Goal: Task Accomplishment & Management: Complete application form

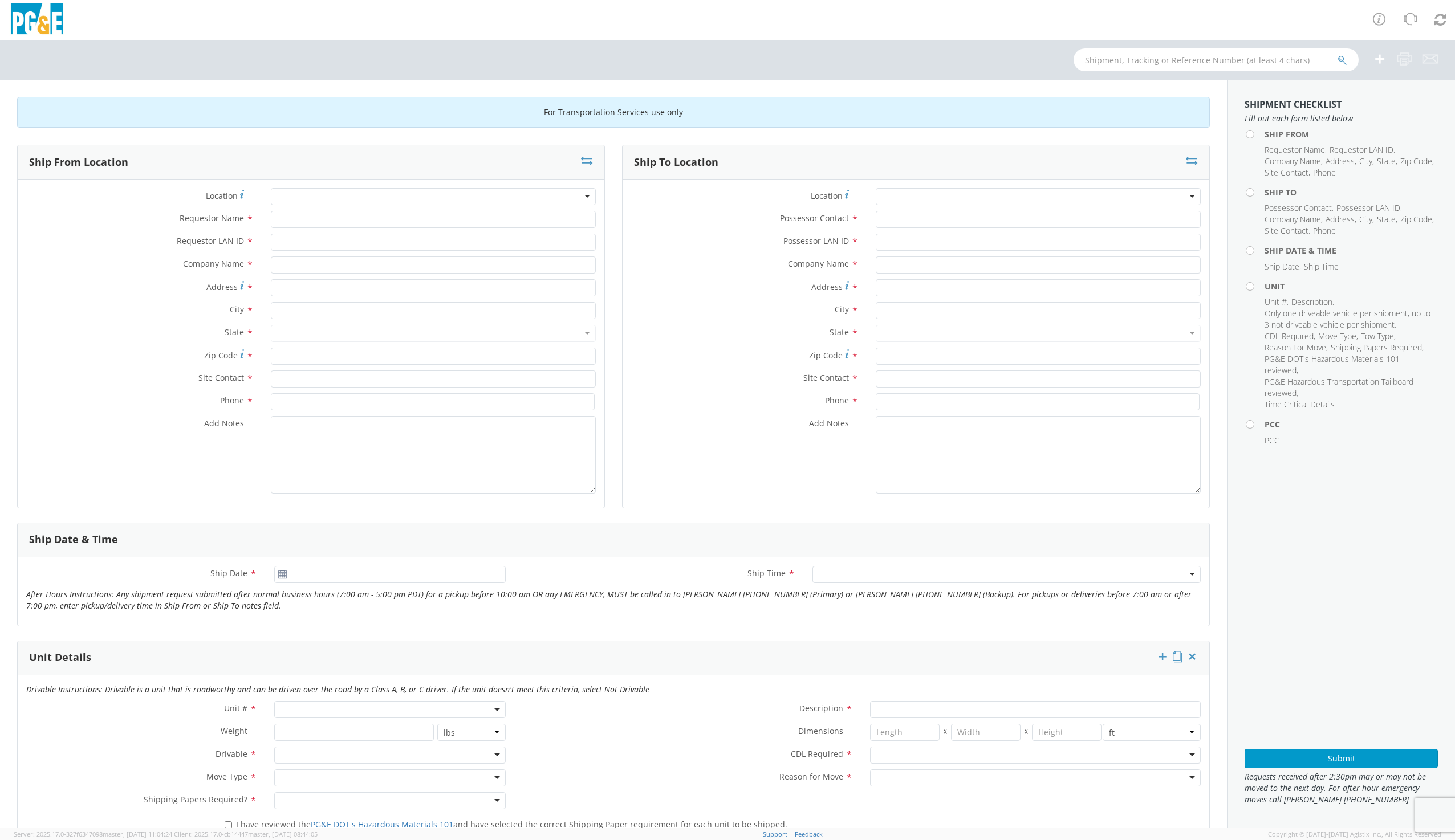
click at [295, 195] on div at bounding box center [433, 196] width 325 height 17
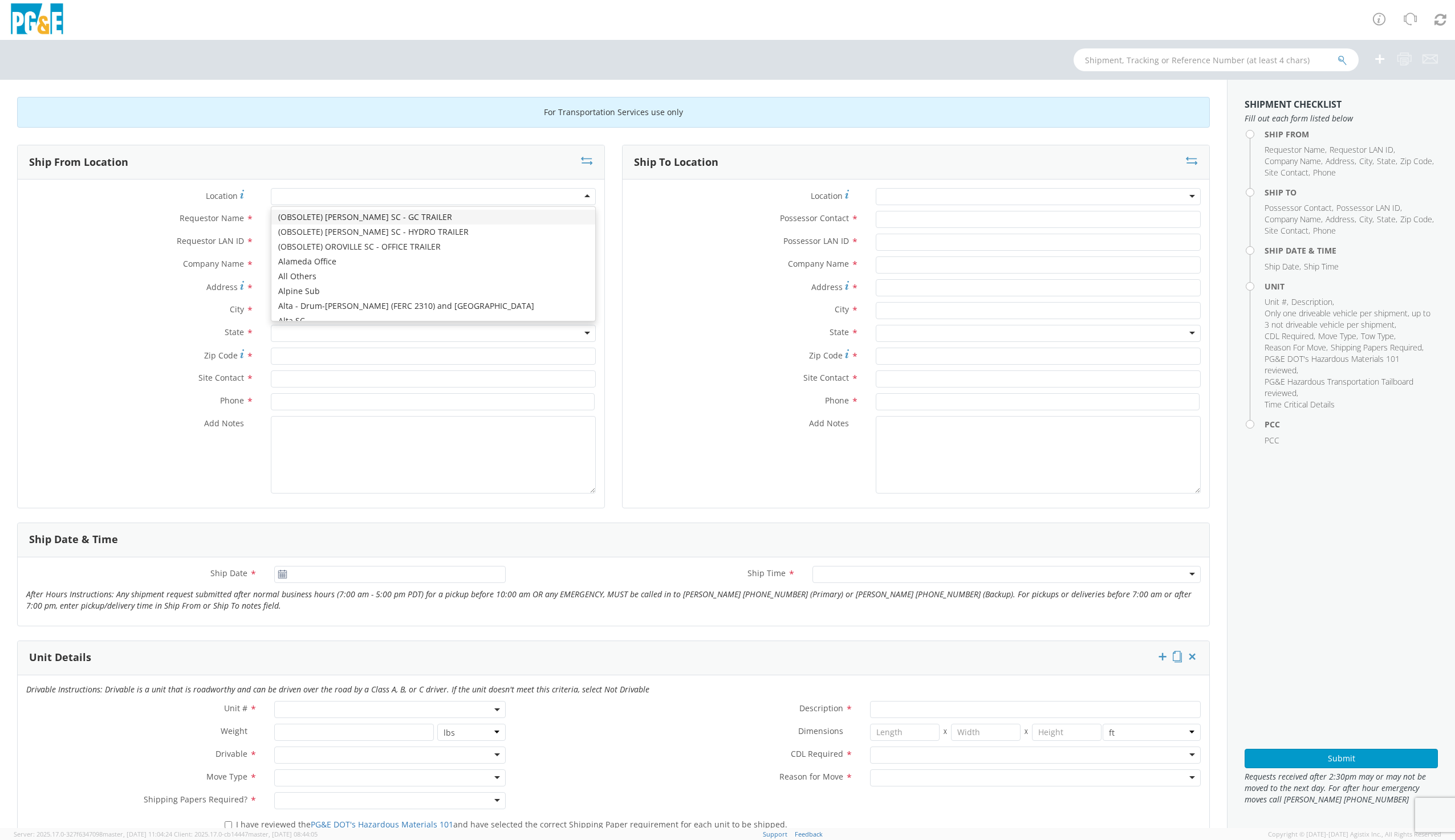
click at [314, 195] on div at bounding box center [433, 196] width 325 height 17
type input "DAV"
type input "PG&E"
type input "[STREET_ADDRESS]"
type input "[PERSON_NAME]"
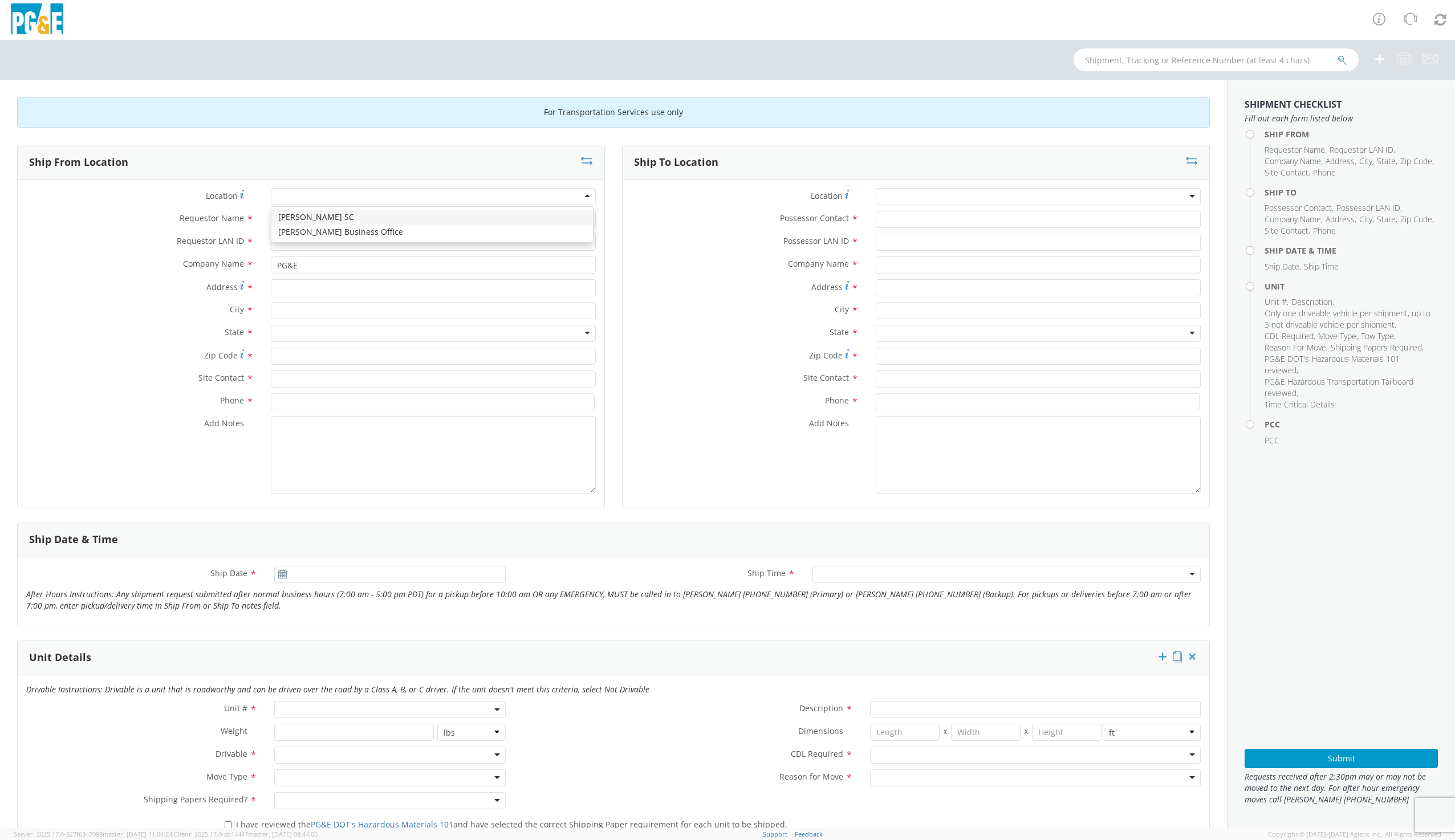
type input "95616"
click at [286, 221] on input "Requestor Name *" at bounding box center [433, 219] width 325 height 17
type input "[PERSON_NAME]"
type input "G1MN"
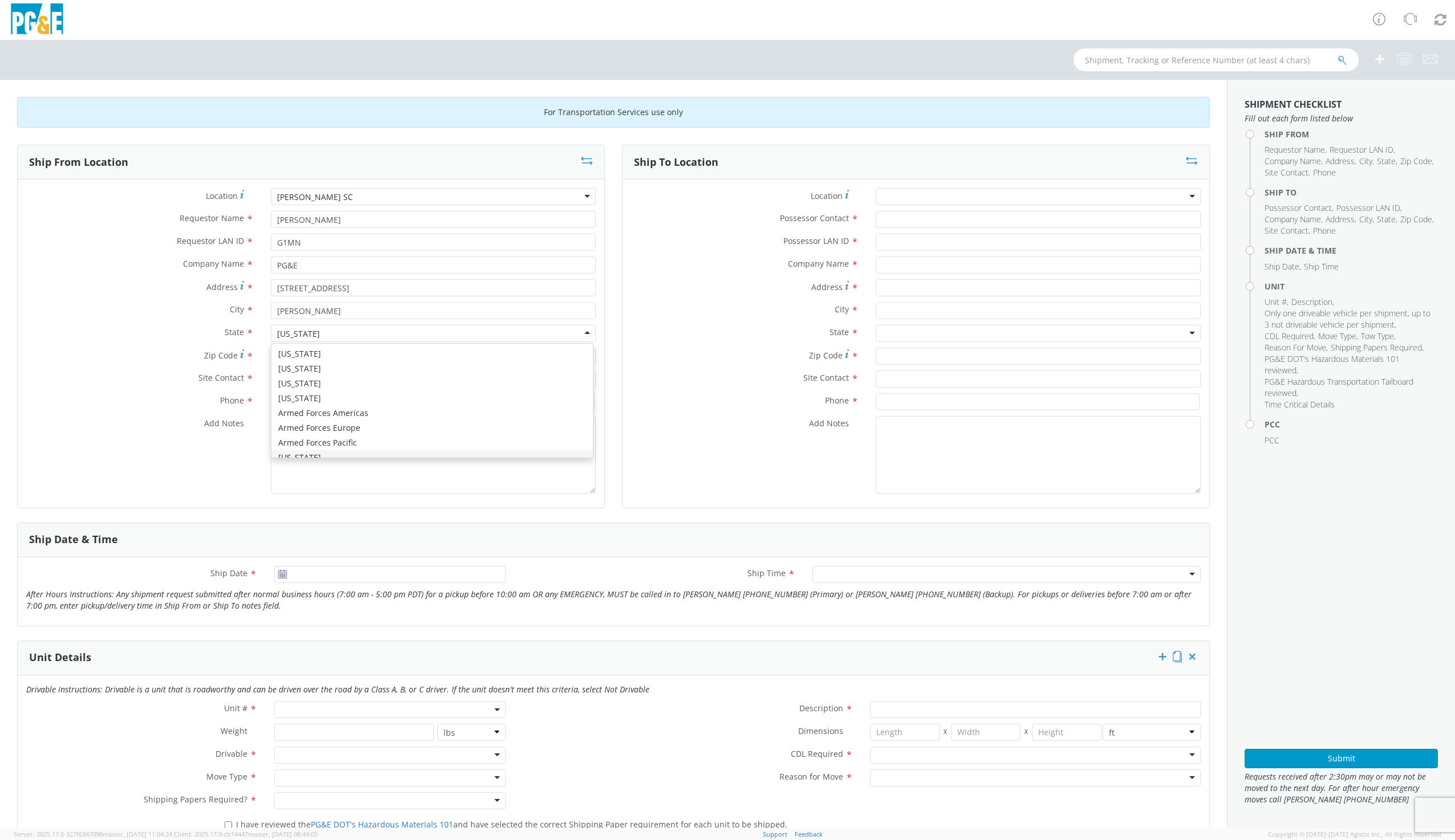
scroll to position [14, 0]
type input "[PERSON_NAME]"
type input "9169973446"
click at [908, 199] on div at bounding box center [1038, 196] width 325 height 17
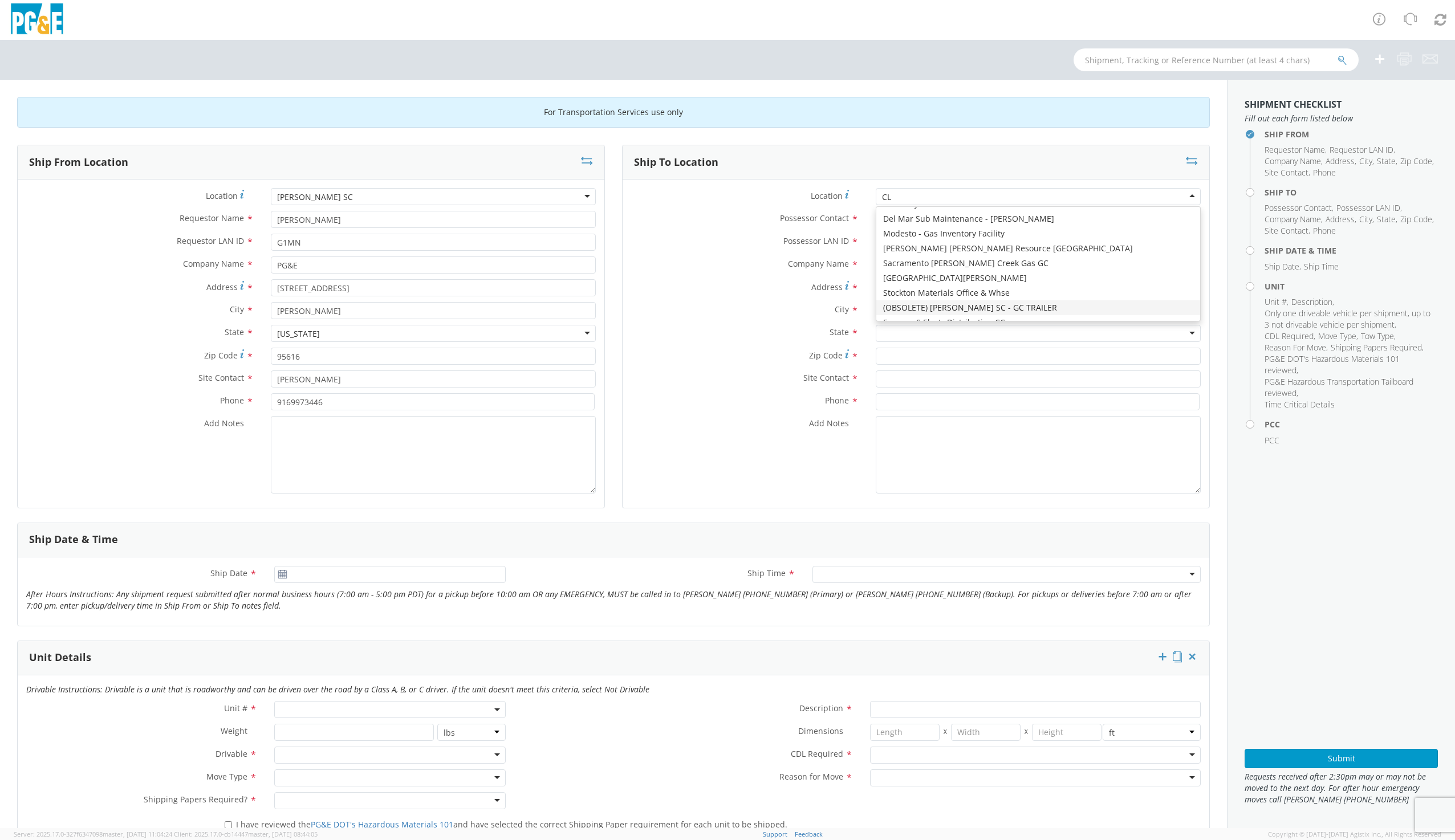
scroll to position [0, 0]
type input "CLEAR"
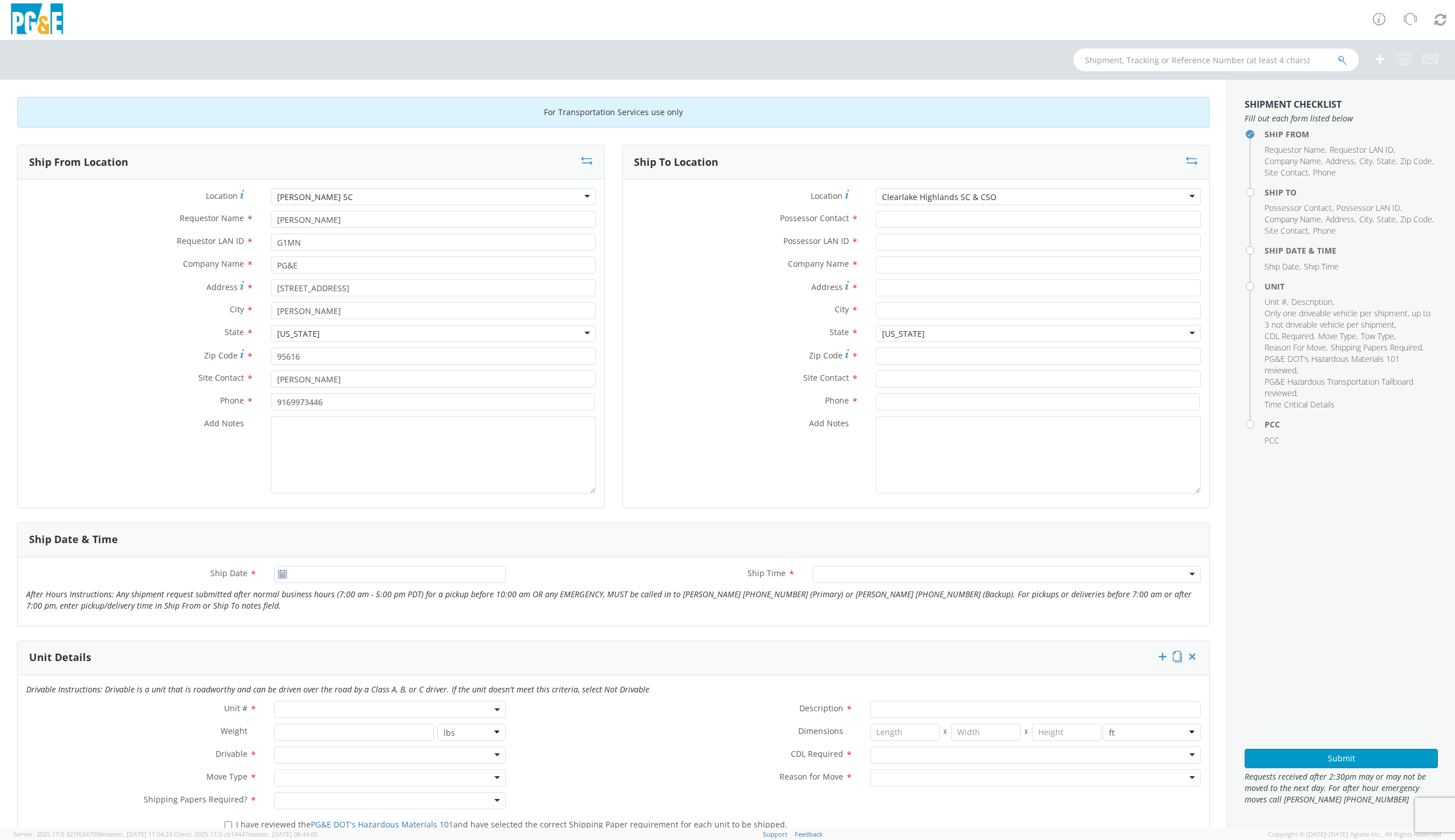
type input "PG&E"
type input "14730 Olympic Dr"
type input "Clearlake"
type input "95422"
click at [914, 232] on div "Possessor Contact *" at bounding box center [916, 221] width 587 height 23
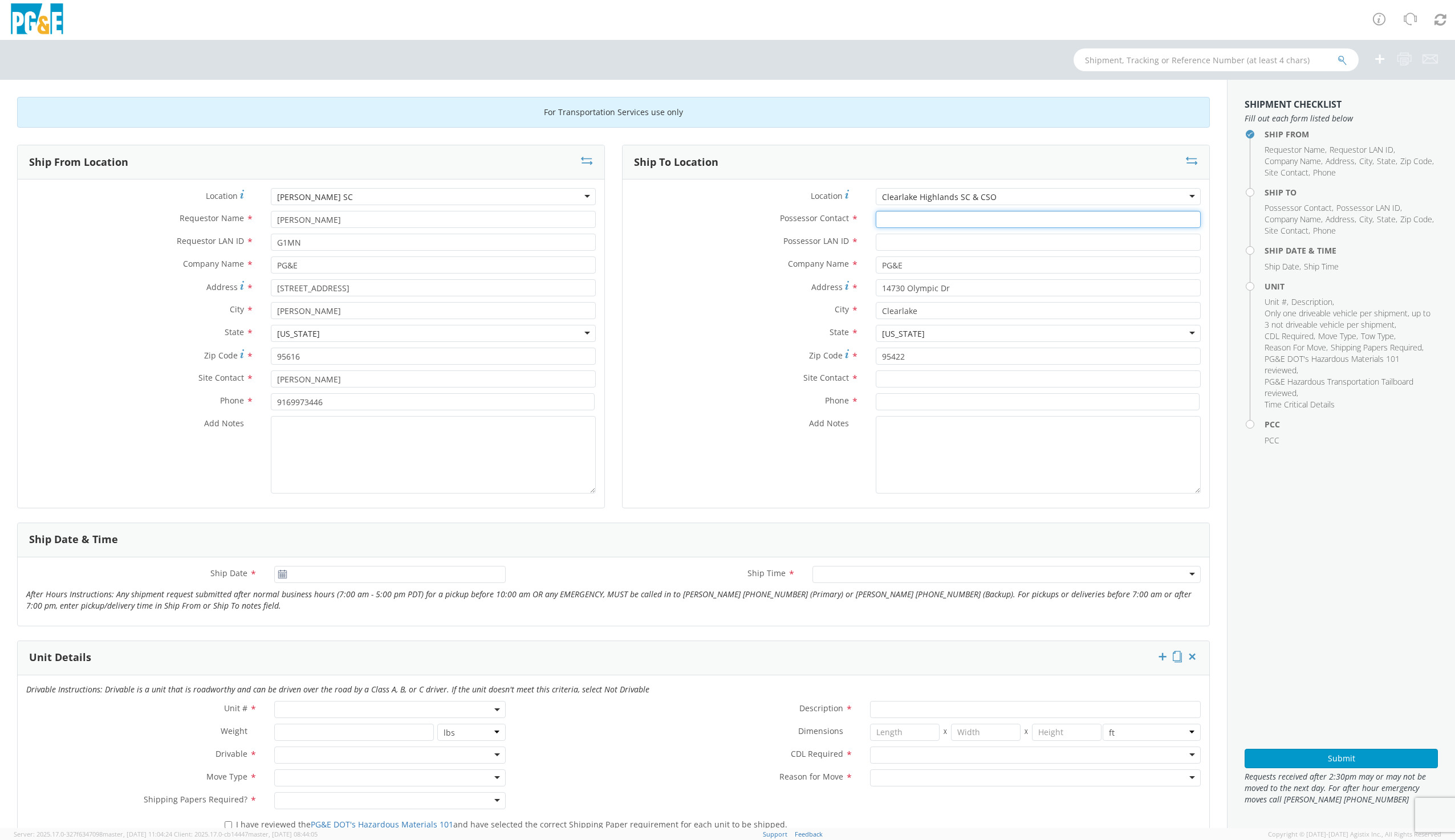
click at [911, 216] on input "Possessor Contact *" at bounding box center [1038, 219] width 325 height 17
type input "[PERSON_NAME]"
click at [907, 232] on div "Possessor Contact * [PERSON_NAME]" at bounding box center [916, 221] width 587 height 23
click at [912, 241] on input "Possessor LAN ID *" at bounding box center [1038, 242] width 325 height 17
click at [895, 248] on input "Possessor LAN ID *" at bounding box center [1038, 242] width 325 height 17
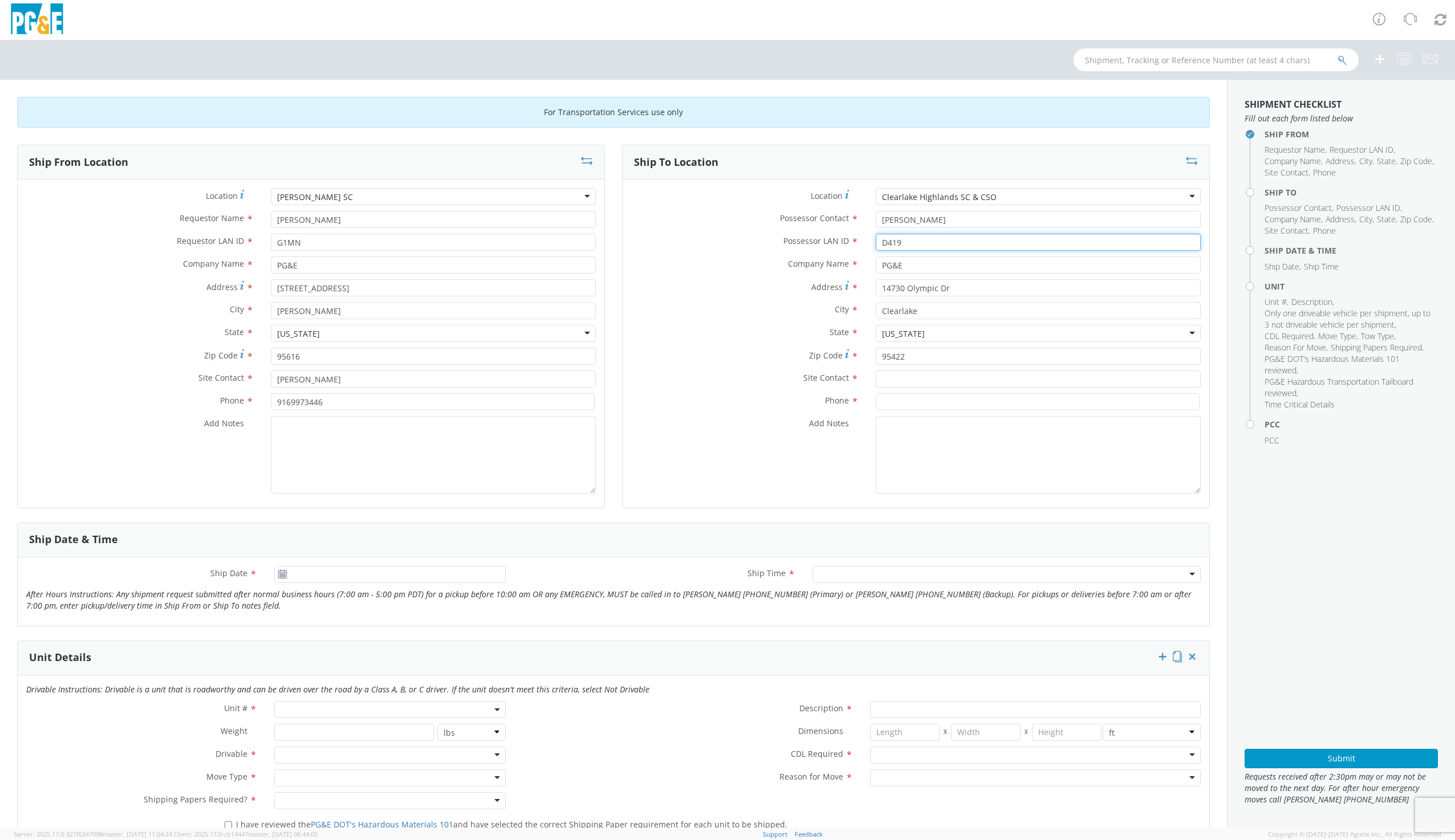
type input "D419"
click at [903, 380] on input "text" at bounding box center [1038, 379] width 325 height 17
type input "[PERSON_NAME]"
click at [902, 398] on input at bounding box center [1037, 401] width 324 height 17
type input "7074833703"
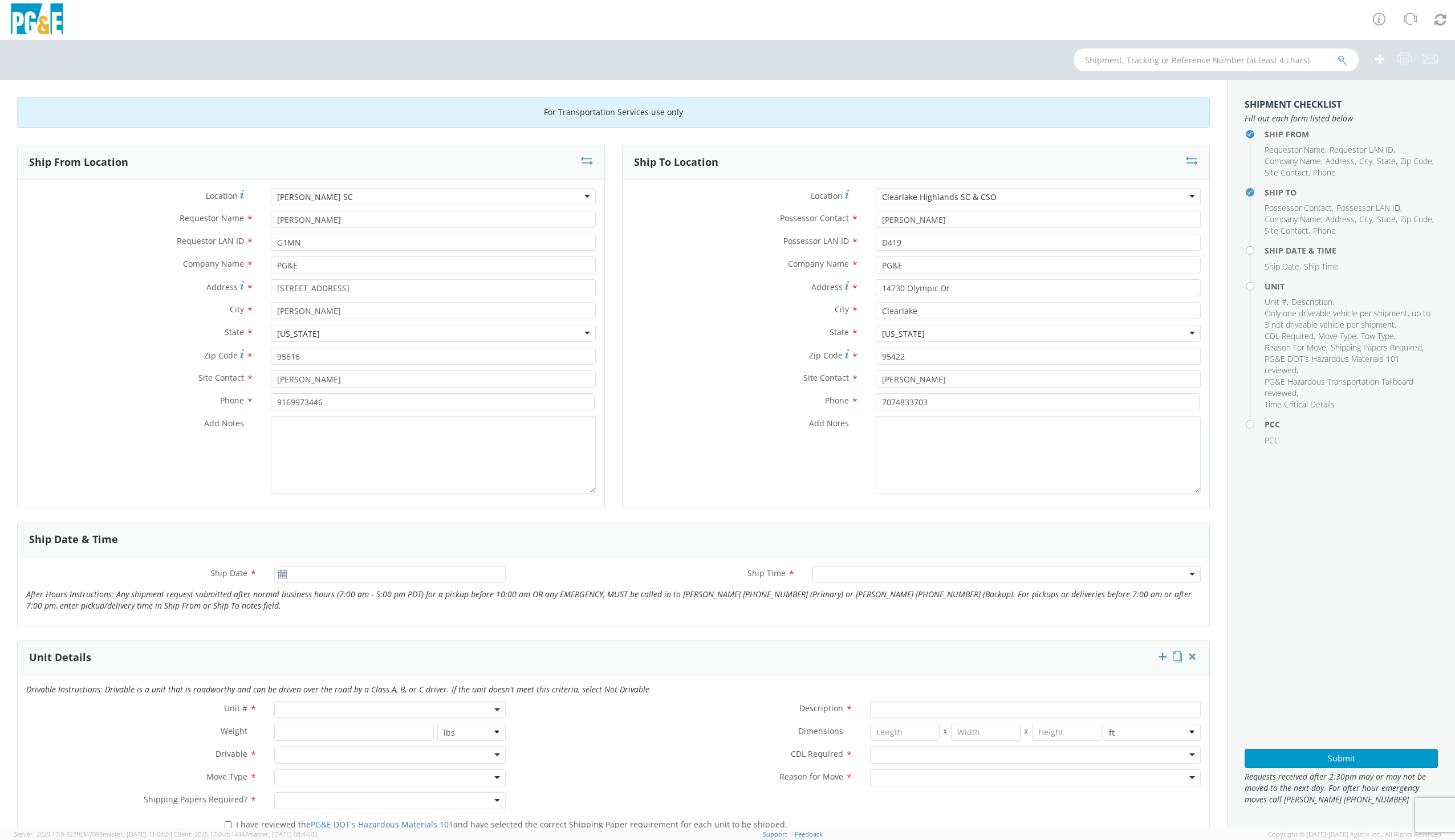
click at [282, 575] on use at bounding box center [282, 573] width 8 height 8
click at [321, 585] on div "Ship Date *" at bounding box center [265, 576] width 496 height 23
type input "[DATE]"
click at [319, 575] on input "[DATE]" at bounding box center [389, 574] width 231 height 17
click at [328, 682] on td "19" at bounding box center [331, 681] width 20 height 17
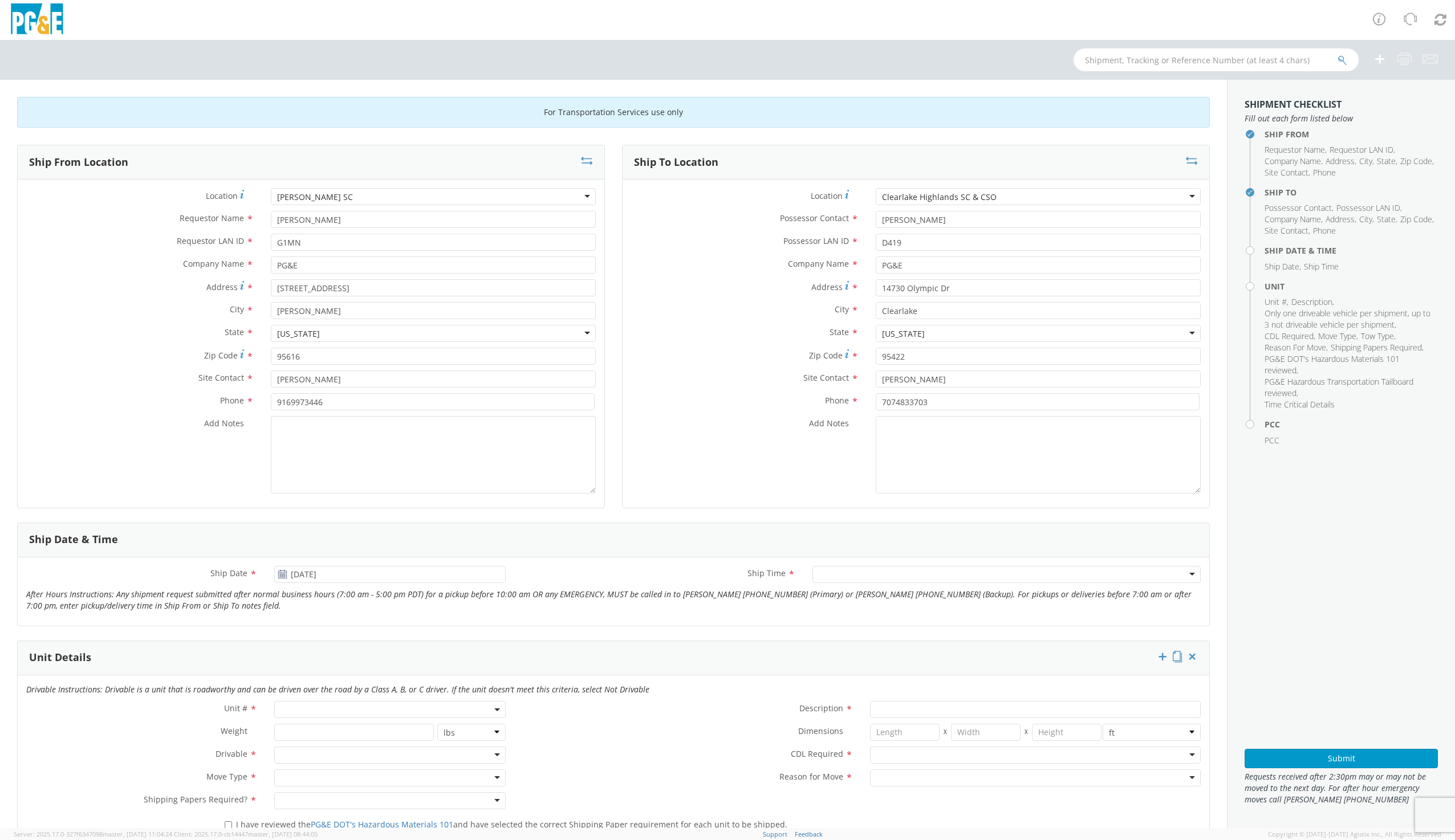
click at [860, 575] on div at bounding box center [1006, 574] width 388 height 17
click at [327, 714] on span at bounding box center [389, 709] width 231 height 17
click at [316, 728] on input "search" at bounding box center [389, 728] width 223 height 17
type input "B31329"
type input "TRUCK; TROUBLE W/AERIAL 4X4"
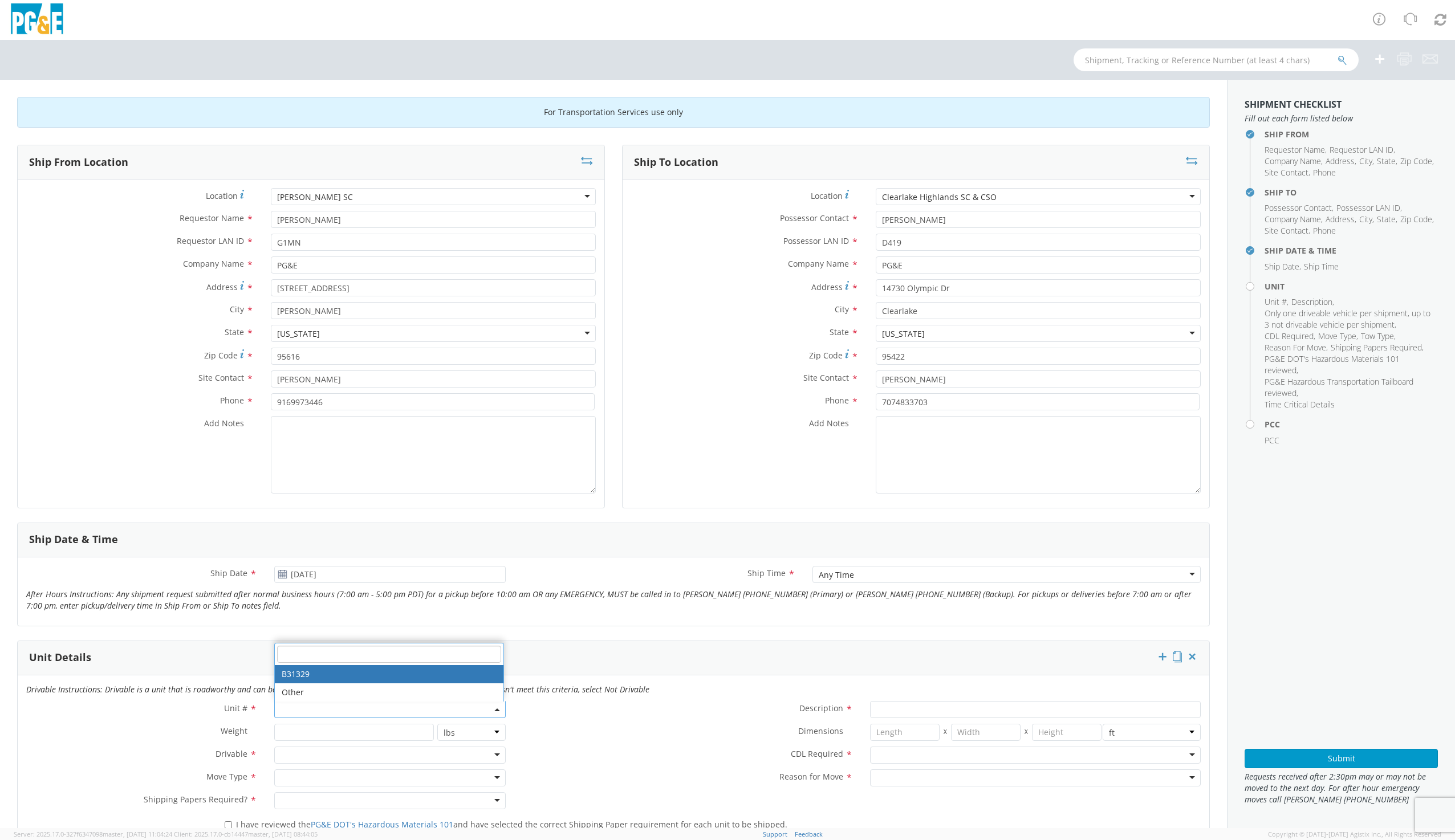
type input "19500"
select select "B31329"
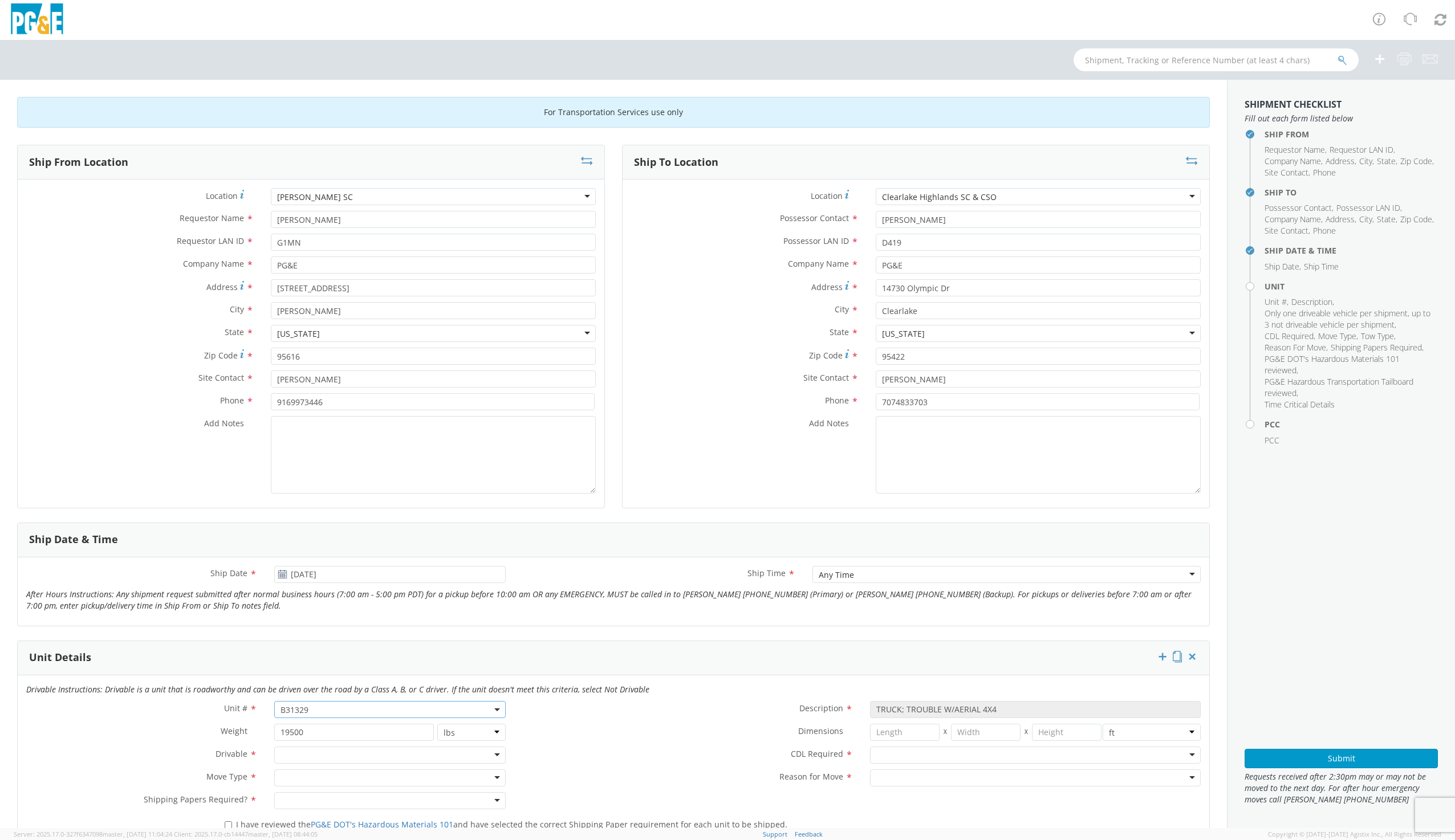
click at [287, 755] on div at bounding box center [389, 755] width 231 height 17
click at [289, 777] on div at bounding box center [389, 777] width 231 height 17
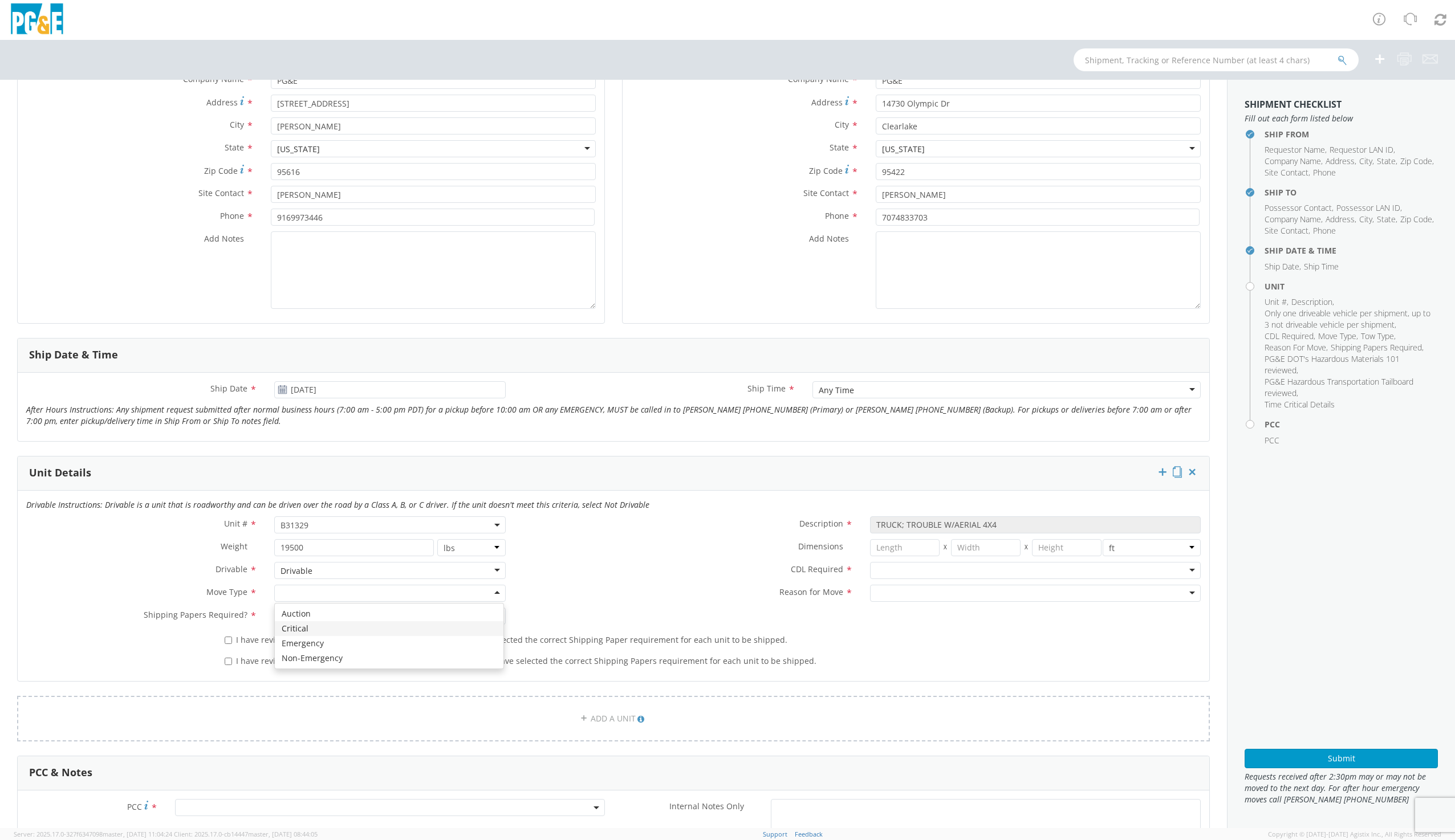
scroll to position [228, 0]
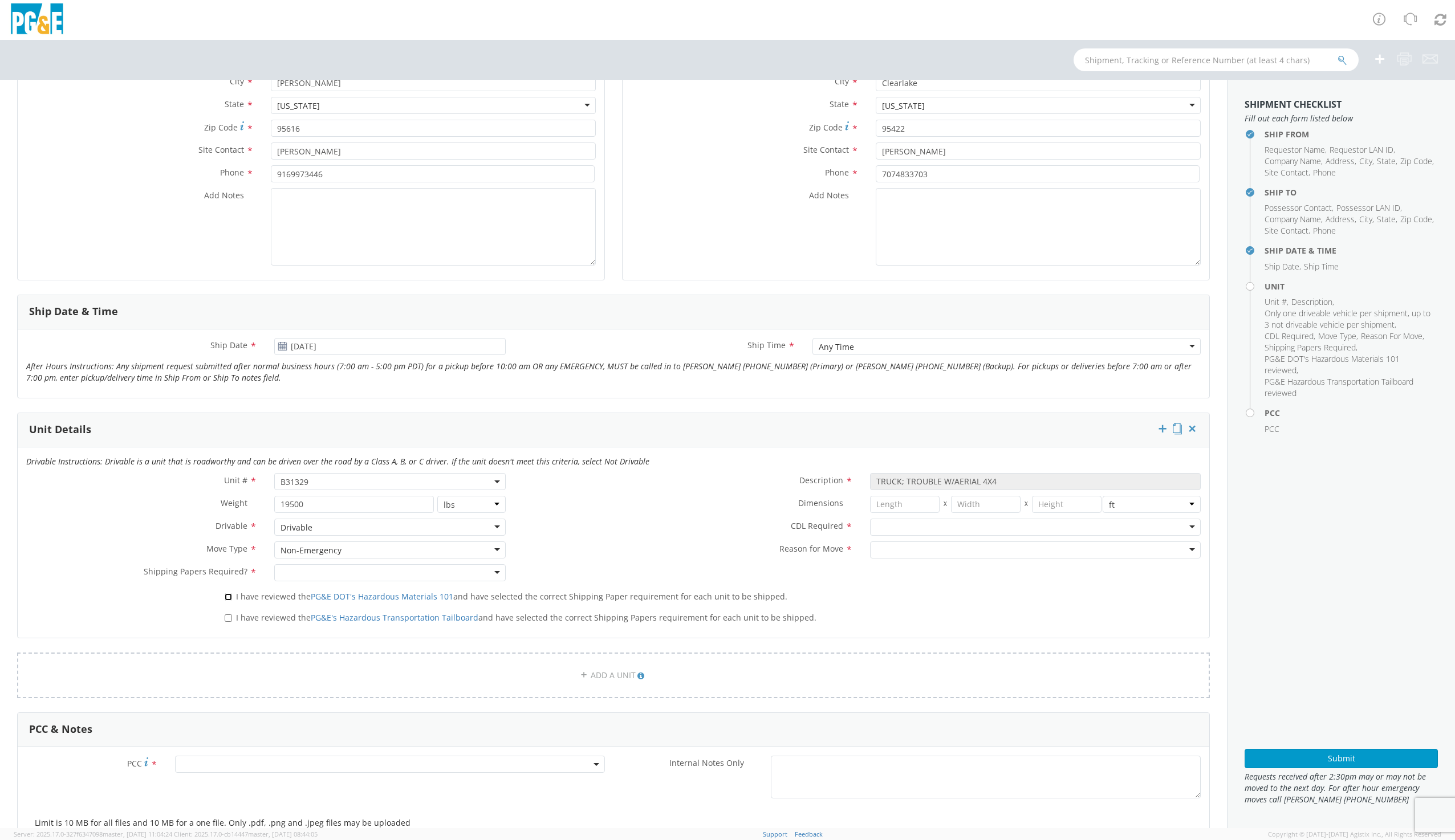
click at [227, 599] on input "I have reviewed the PG&E DOT's Hazardous Materials 101 and have selected the co…" at bounding box center [228, 597] width 8 height 8
checkbox input "true"
click at [229, 619] on input "I have reviewed the PG&E's Hazardous Transportation Tailboard and have selected…" at bounding box center [228, 618] width 8 height 8
checkbox input "true"
click at [306, 574] on div at bounding box center [389, 572] width 231 height 17
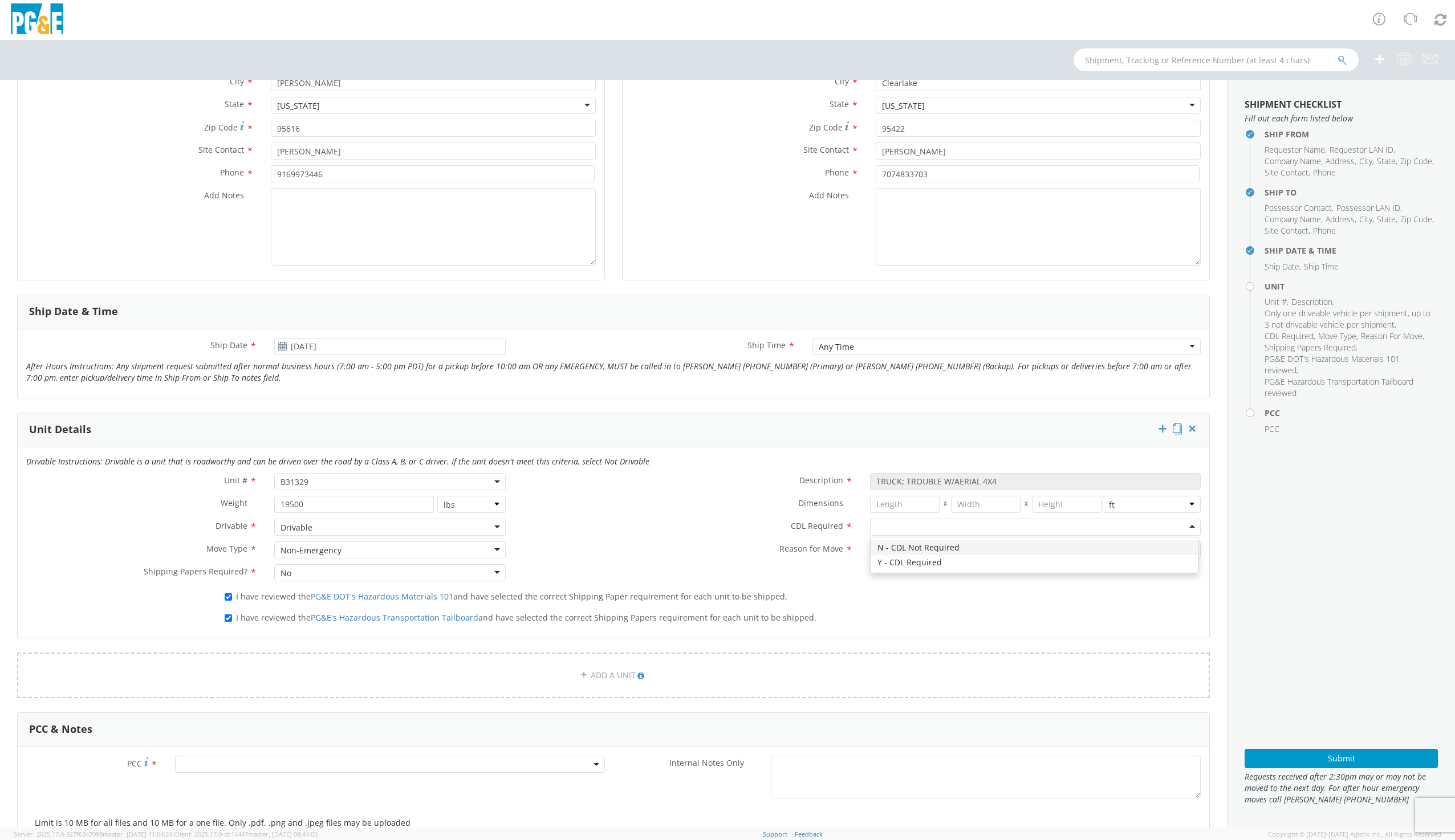
click at [876, 524] on div at bounding box center [1035, 527] width 331 height 17
click at [917, 554] on div at bounding box center [1035, 550] width 331 height 17
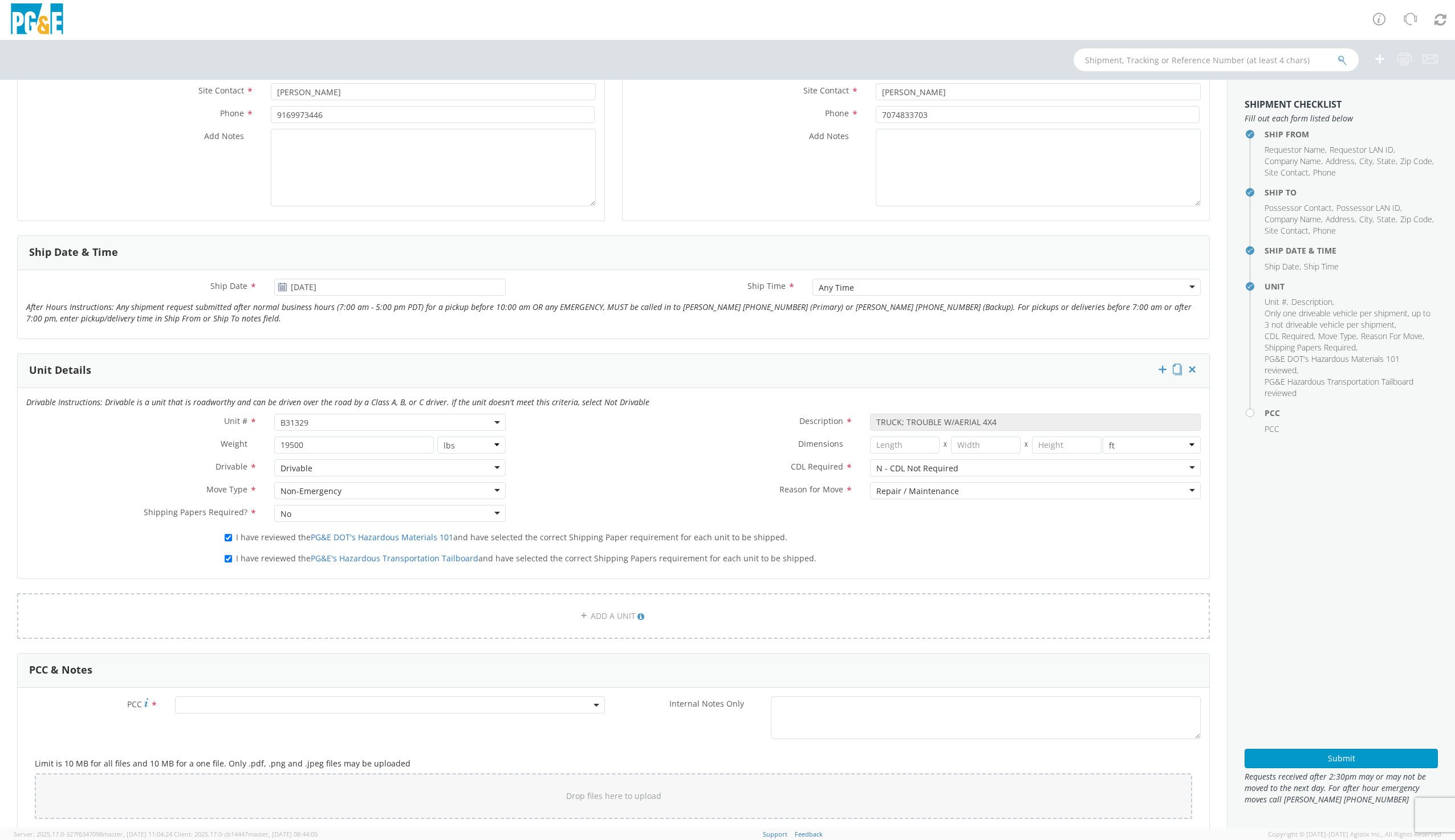
scroll to position [513, 0]
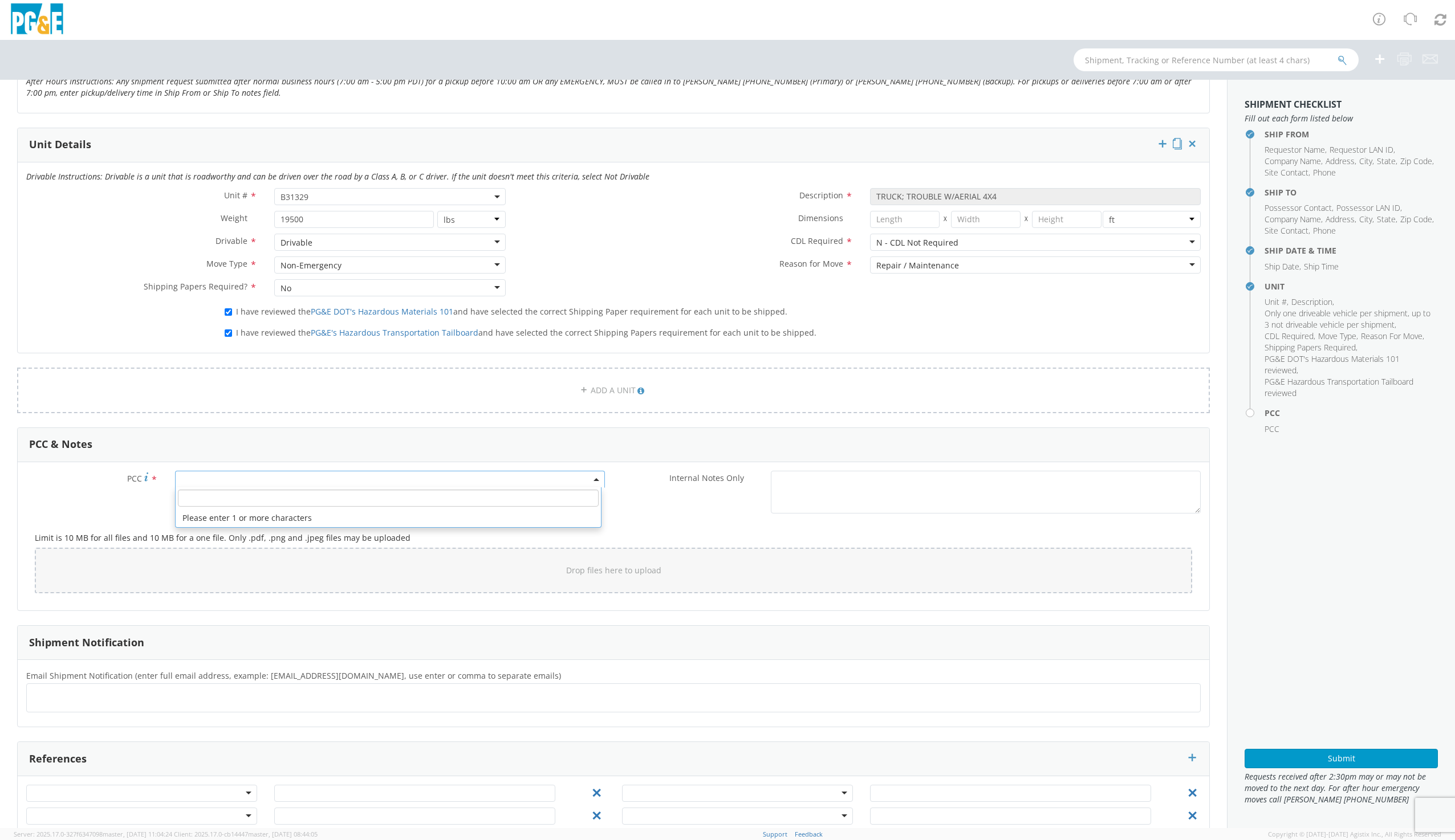
click at [282, 481] on span at bounding box center [390, 479] width 429 height 17
click at [292, 498] on input "number" at bounding box center [388, 498] width 421 height 17
type input "14253"
select select "14253"
click at [141, 696] on ul at bounding box center [613, 697] width 1164 height 19
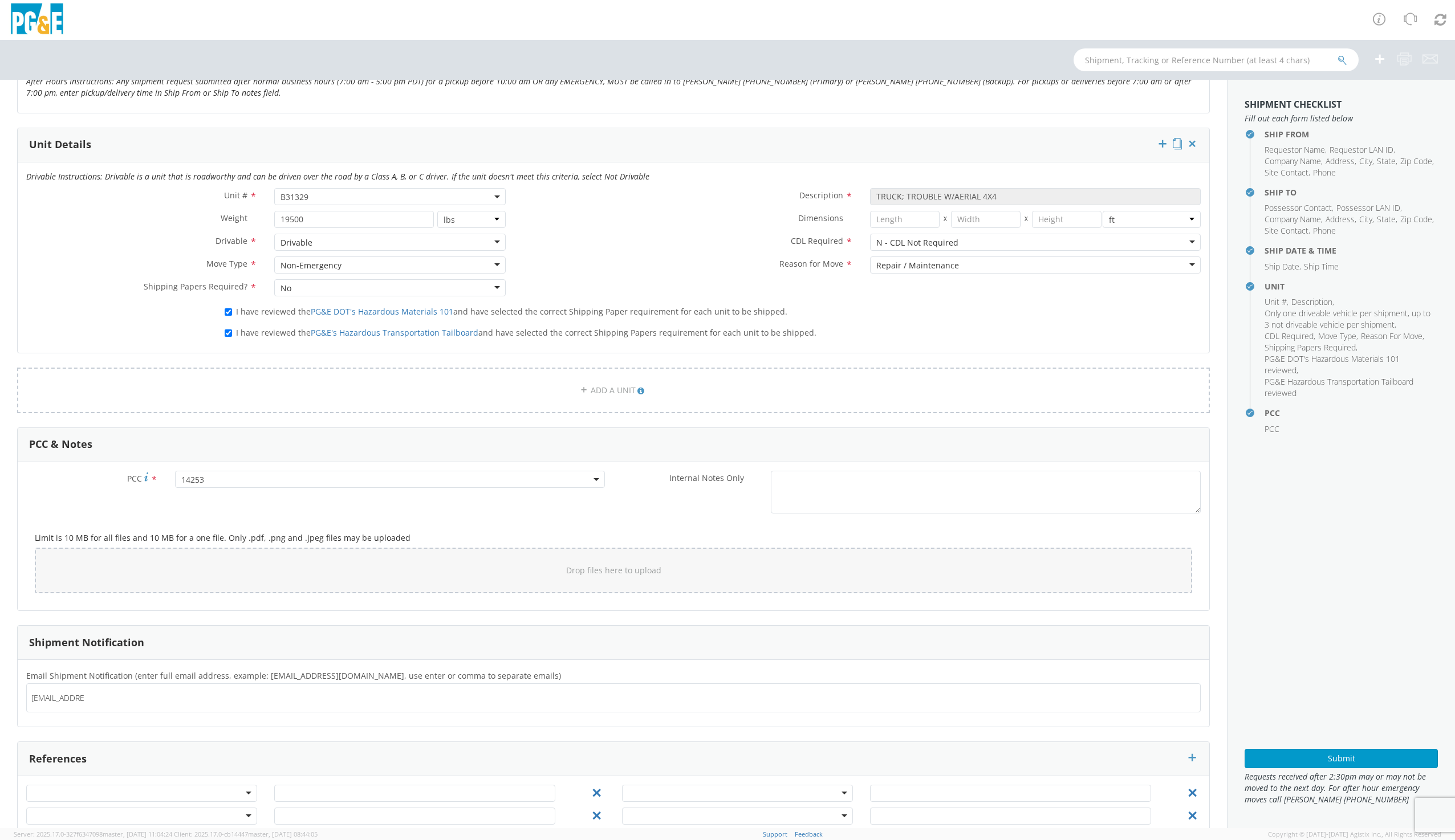
type input "[EMAIL_ADDRESS]"
click at [86, 703] on li "[EMAIL_ADDRESS] ×" at bounding box center [78, 698] width 94 height 17
click at [92, 702] on span "[EMAIL_ADDRESS]" at bounding box center [71, 697] width 68 height 11
click at [92, 701] on span "[EMAIL_ADDRESS]" at bounding box center [71, 697] width 68 height 11
click at [92, 698] on span "[EMAIL_ADDRESS]" at bounding box center [71, 697] width 68 height 11
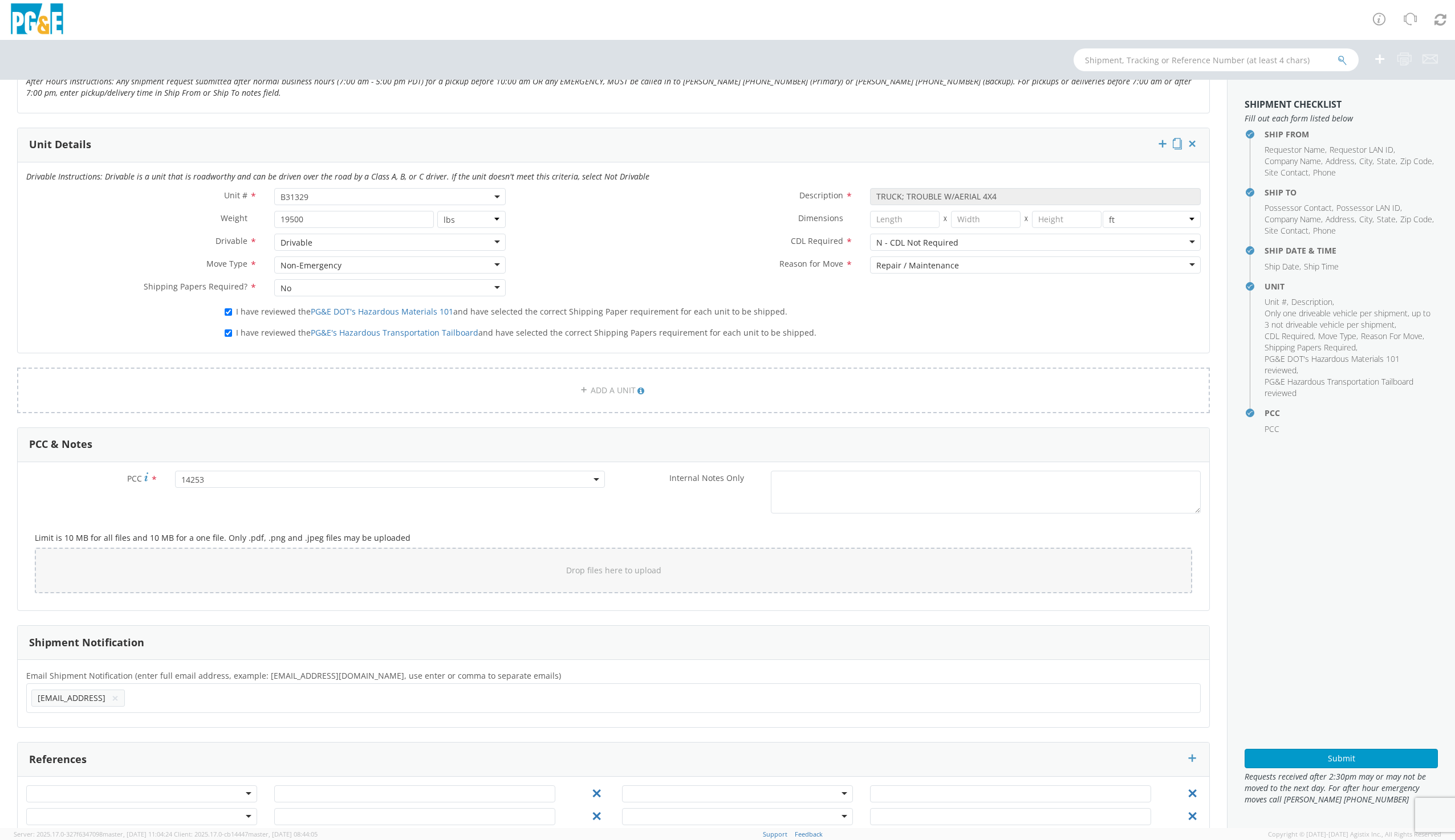
click at [112, 697] on button "×" at bounding box center [115, 698] width 7 height 14
type input "[EMAIL_ADDRESS][DOMAIN_NAME]"
click at [336, 698] on ul "[EMAIL_ADDRESS][DOMAIN_NAME] × [EMAIL_ADDRESS][DOMAIN_NAME] × [EMAIL_ADDRESS][D…" at bounding box center [613, 697] width 1164 height 19
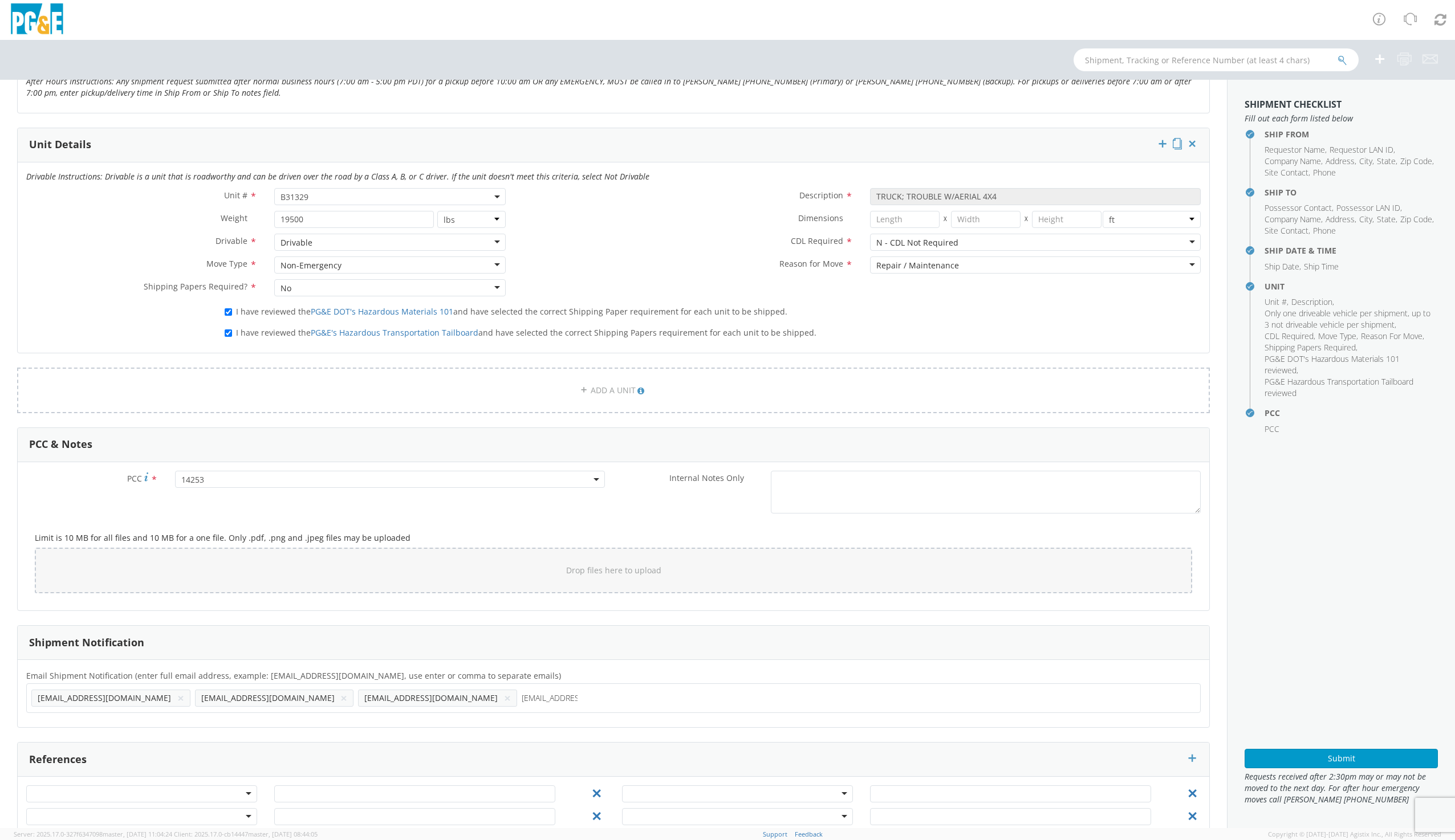
type input "[EMAIL_ADDRESS][DOMAIN_NAME]"
click at [435, 705] on ul "[EMAIL_ADDRESS][DOMAIN_NAME] × [EMAIL_ADDRESS][DOMAIN_NAME] × [EMAIL_ADDRESS][D…" at bounding box center [613, 697] width 1164 height 19
type input "[EMAIL_ADDRESS][DOMAIN_NAME]"
click at [1316, 755] on button "Submit" at bounding box center [1341, 758] width 194 height 19
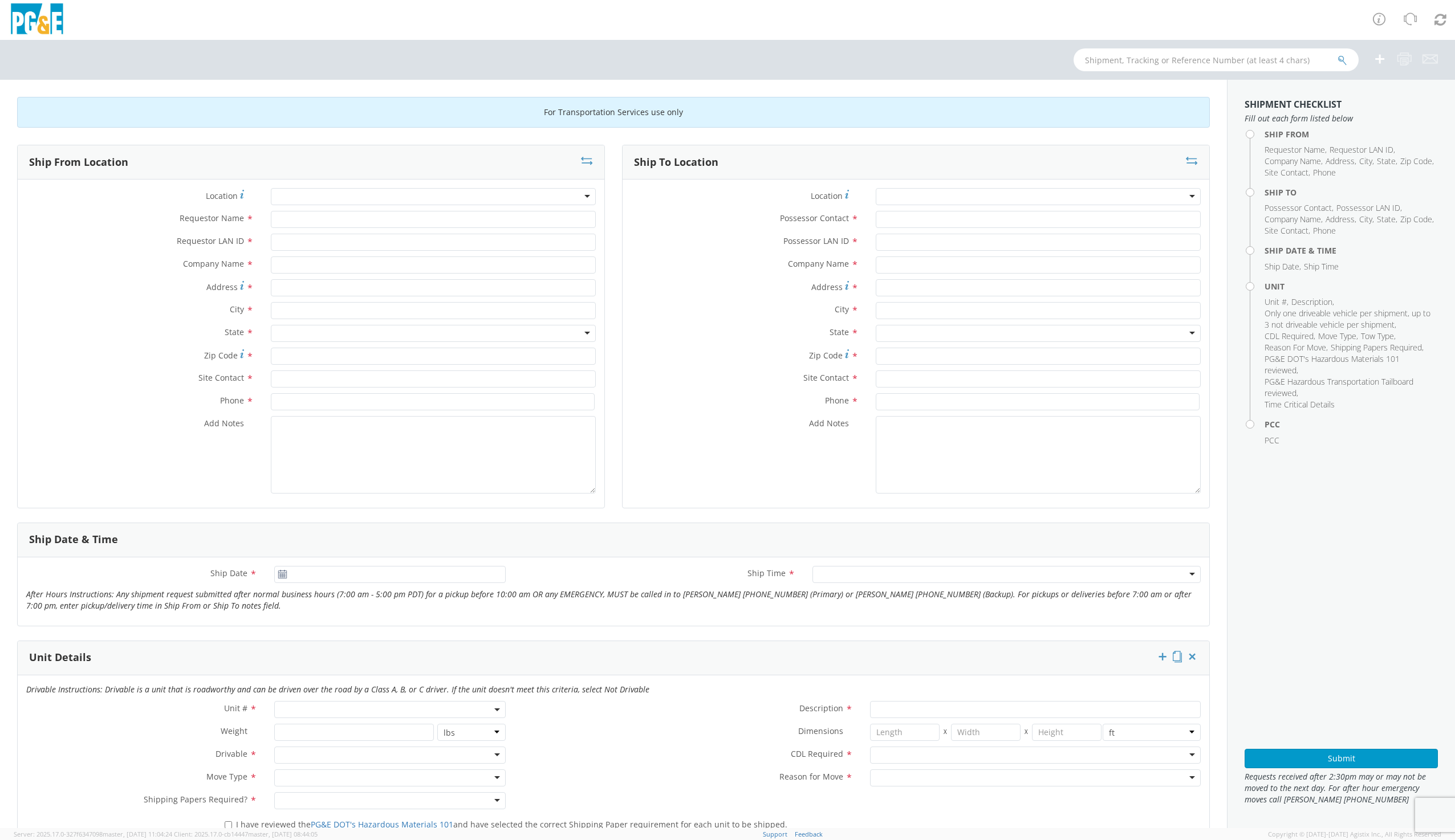
click at [340, 195] on div at bounding box center [433, 196] width 325 height 17
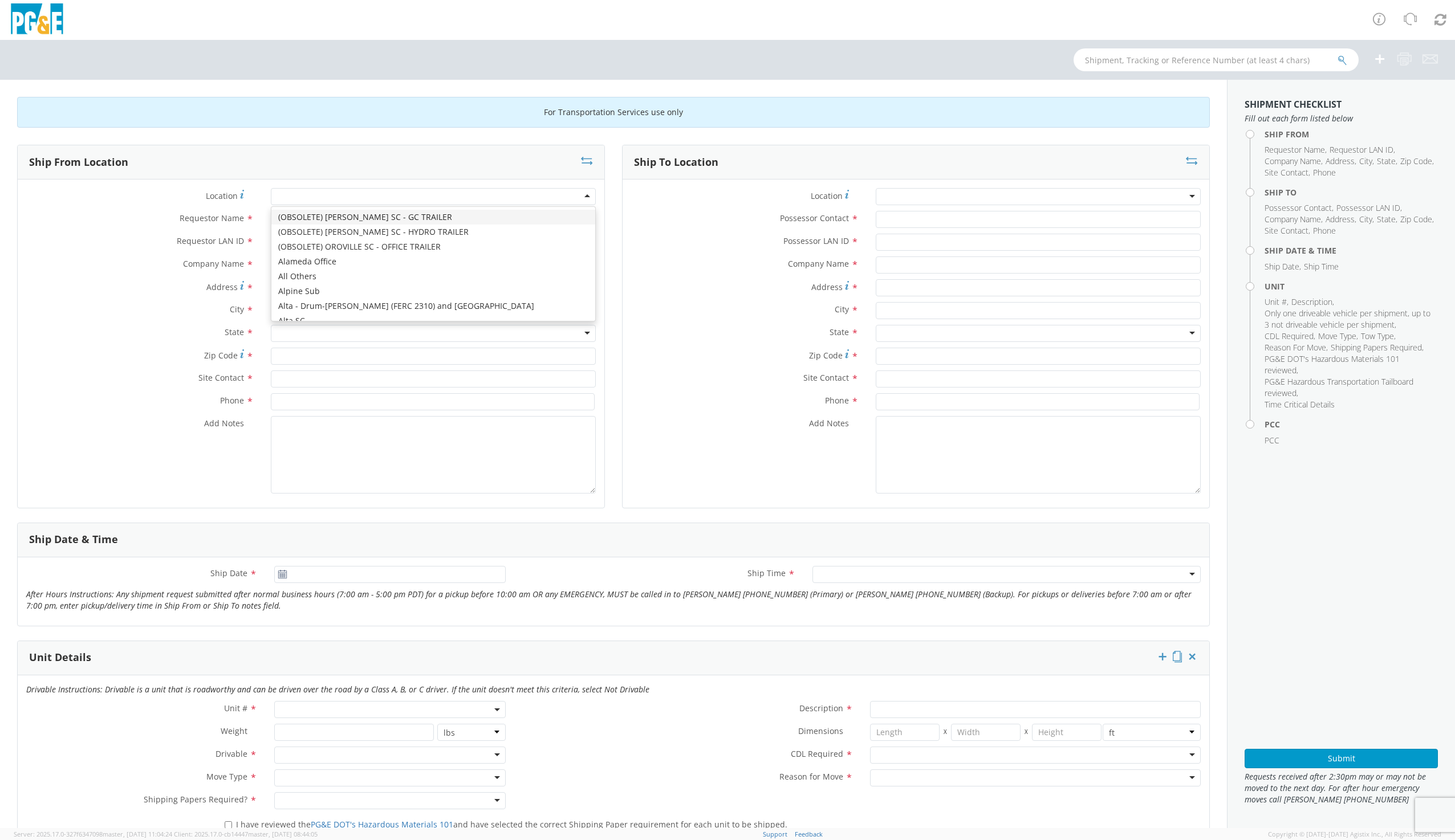
click at [283, 197] on div at bounding box center [433, 196] width 325 height 17
type input "[PERSON_NAME]"
type input "PG&E"
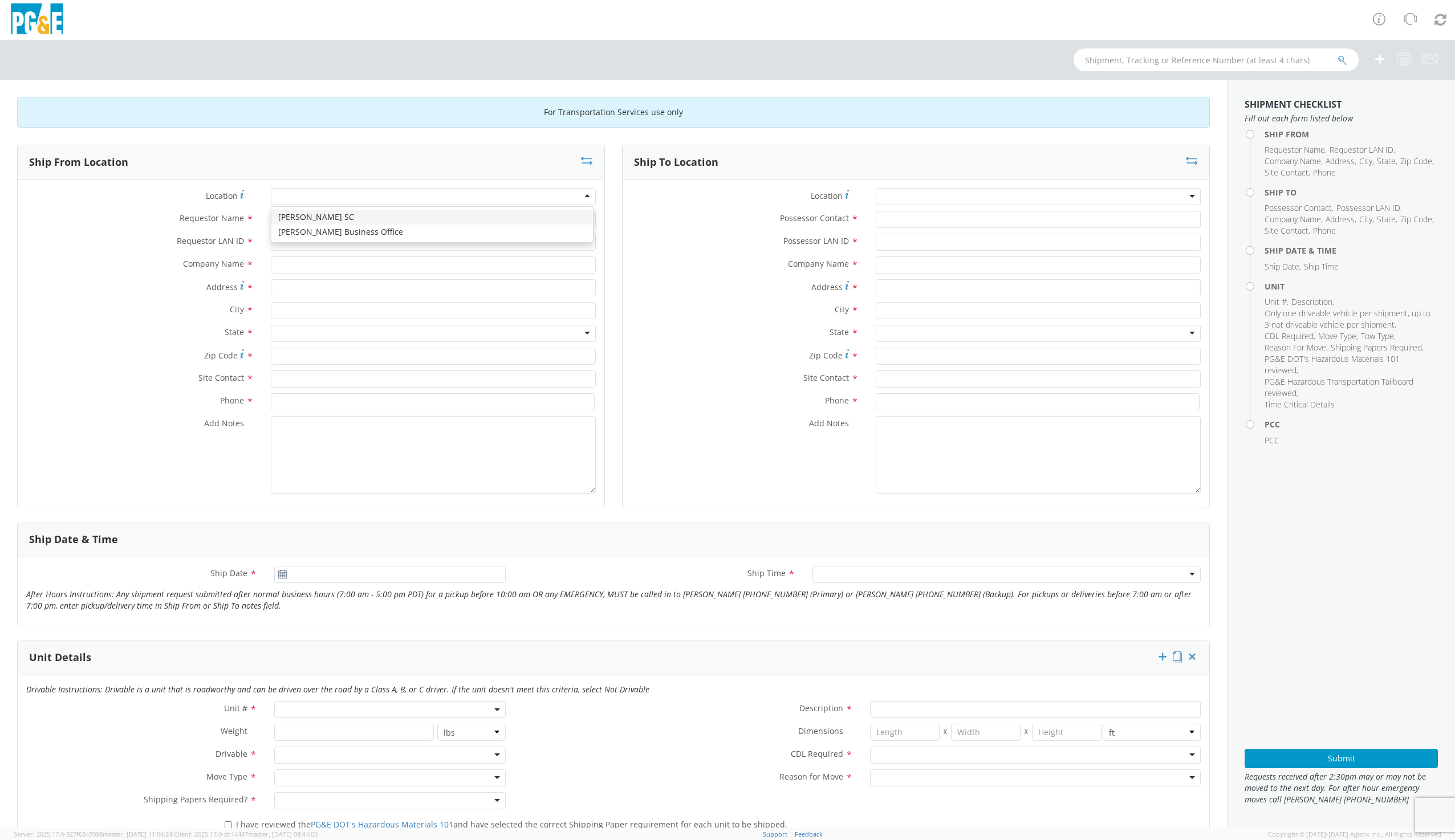
type input "[STREET_ADDRESS]"
type input "[PERSON_NAME]"
type input "95616"
click at [307, 220] on input "Requestor Name *" at bounding box center [433, 219] width 325 height 17
type input "[PERSON_NAME]"
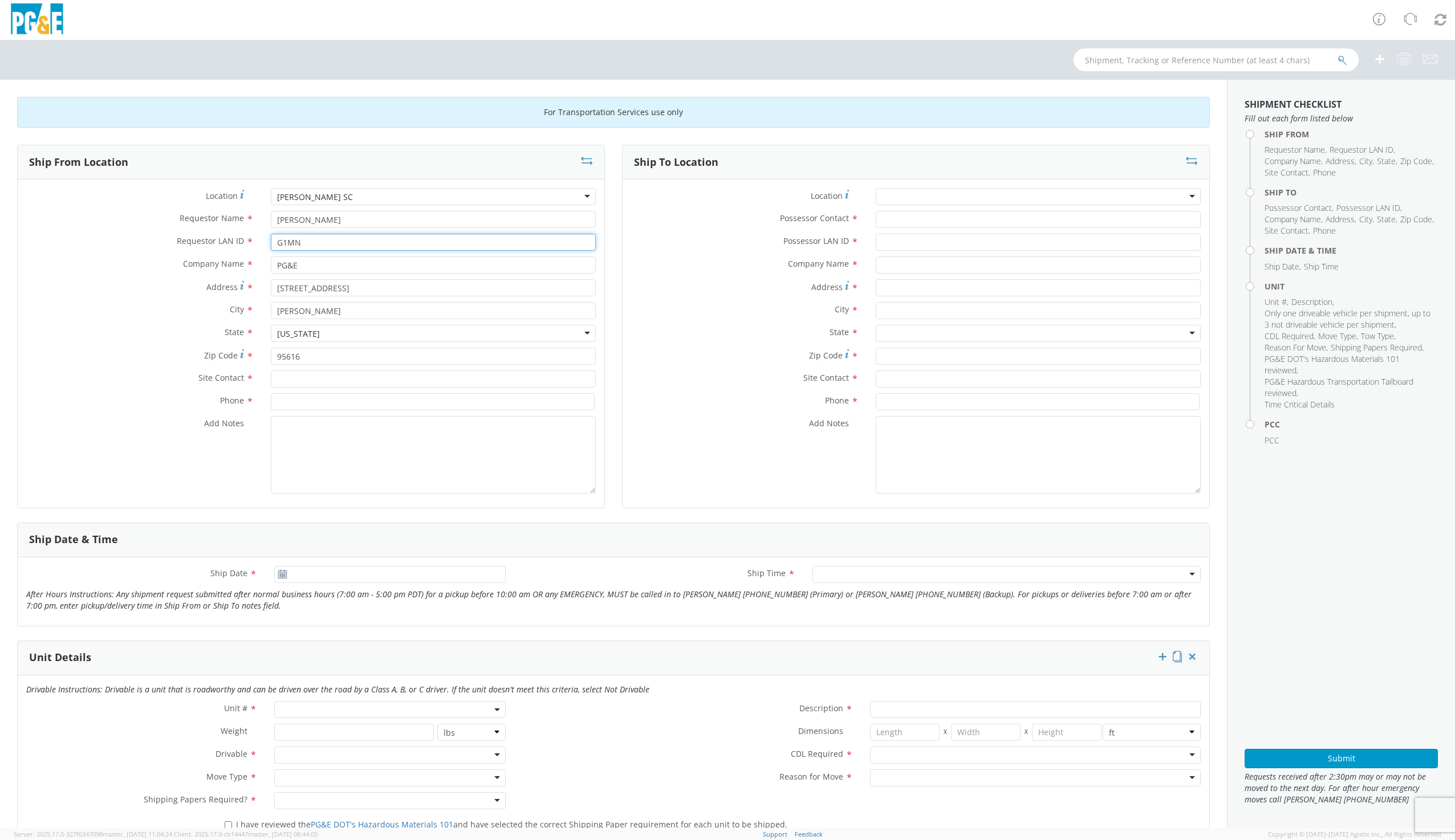
type input "G1MN"
click at [340, 379] on input "GLENN MOCHEAL" at bounding box center [433, 379] width 325 height 17
type input "[PERSON_NAME]"
click at [330, 396] on input at bounding box center [432, 401] width 324 height 17
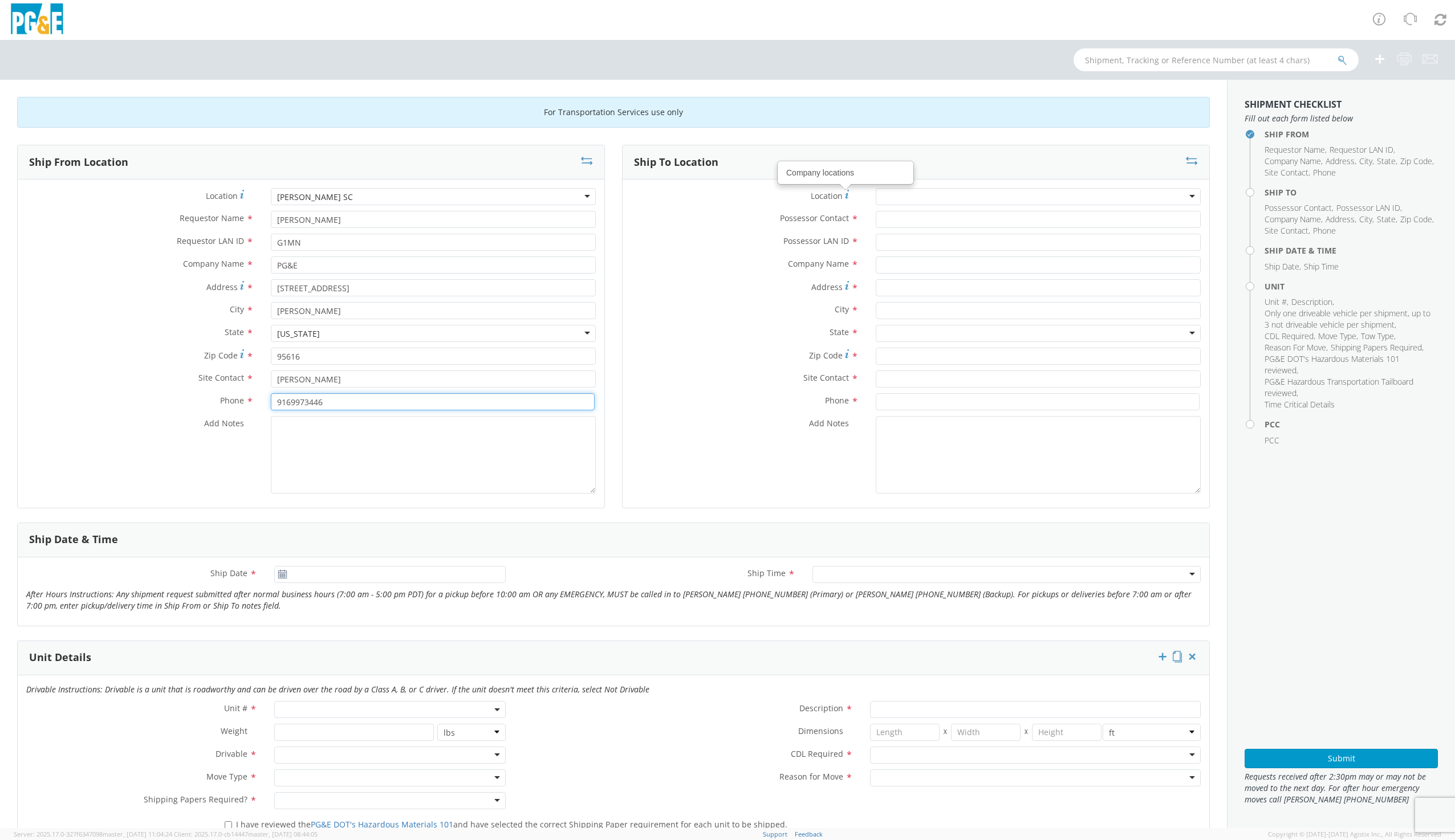
type input "9169973446"
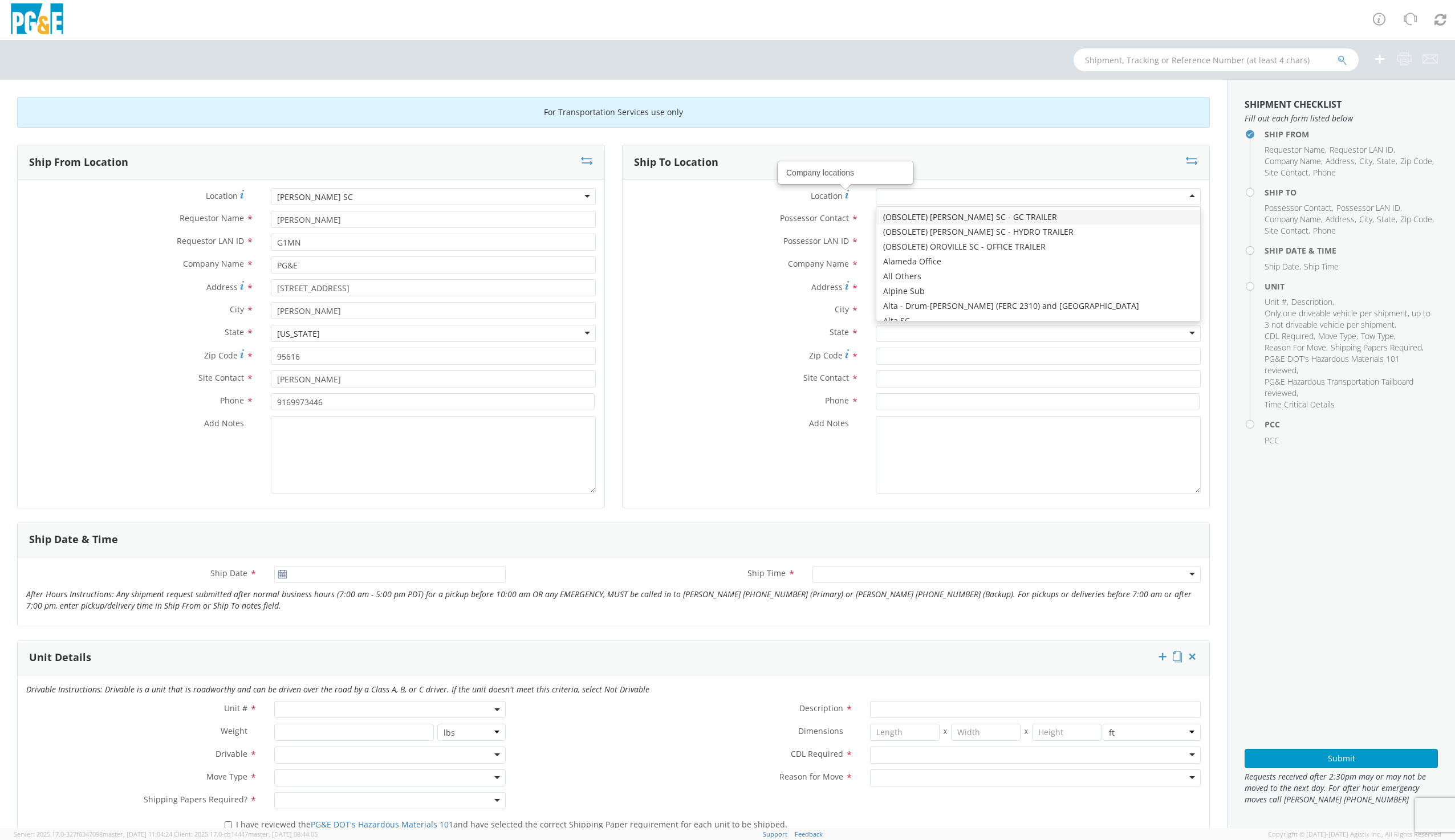
click at [882, 200] on input "select-one" at bounding box center [883, 197] width 3 height 11
type input "S"
type input "CINN"
type input "PG&E"
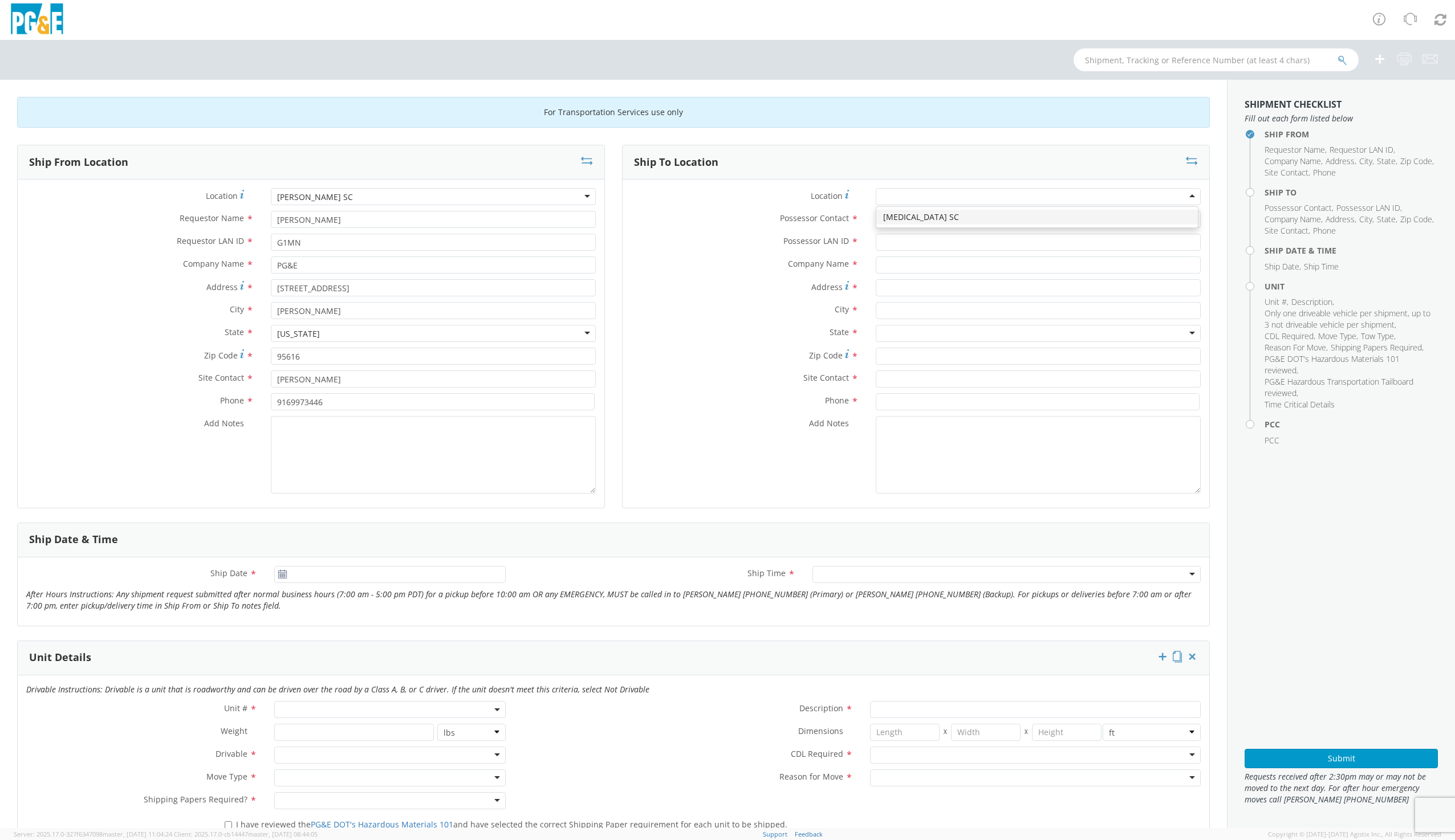
type input "308 STOCKTON AVE"
type input "SAN JOSE"
type input "95126"
click at [928, 200] on div "[MEDICAL_DATA] SC" at bounding box center [1038, 196] width 325 height 17
drag, startPoint x: 896, startPoint y: 197, endPoint x: 862, endPoint y: 199, distance: 34.1
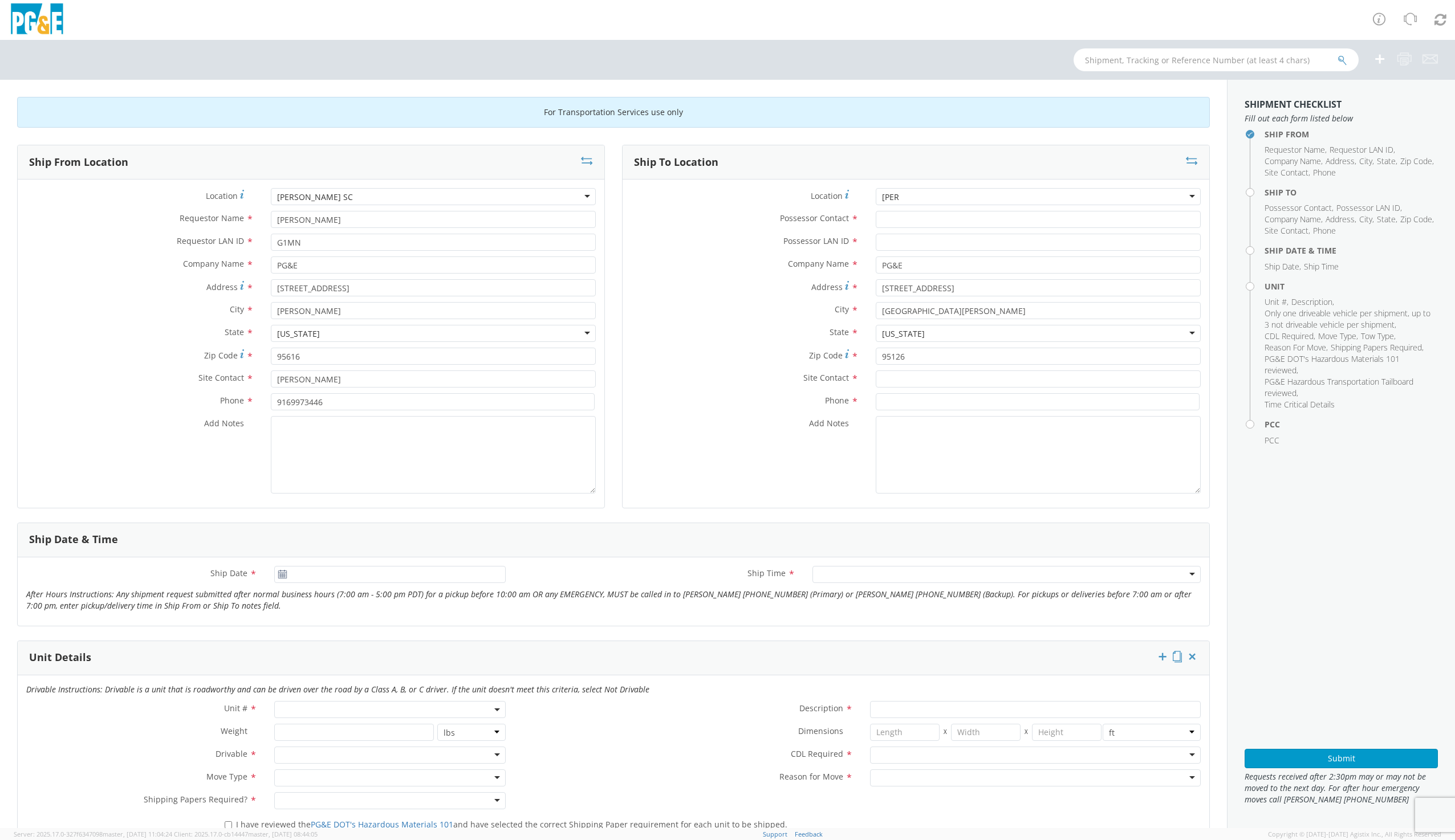
click at [867, 199] on div "Edenvale Substation Hayward Mt Eden Substation" at bounding box center [1037, 196] width 342 height 17
type input "E"
click at [794, 303] on label "City *" at bounding box center [744, 309] width 244 height 15
drag, startPoint x: 940, startPoint y: 305, endPoint x: 891, endPoint y: 307, distance: 49.0
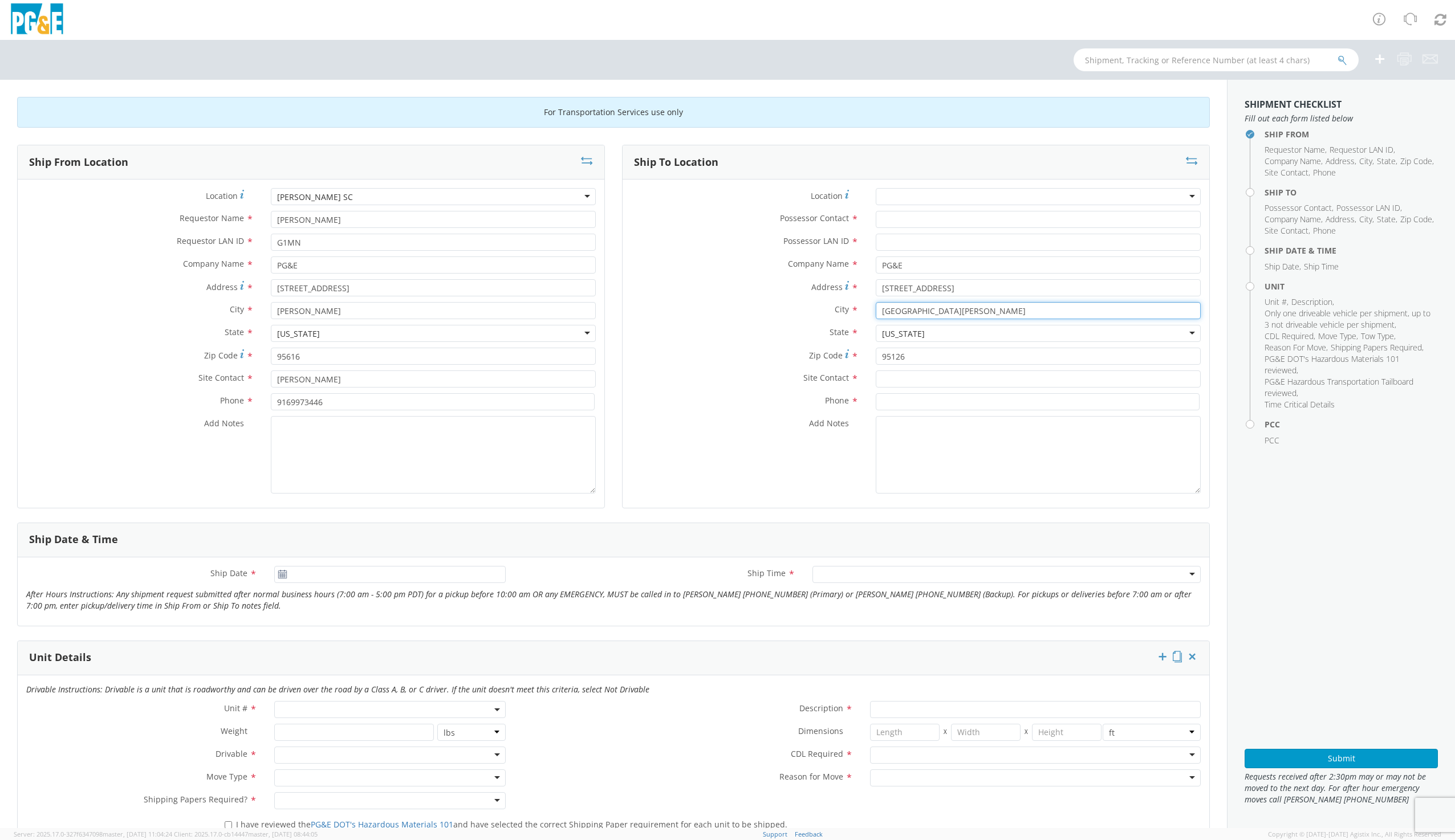
click at [891, 307] on input "SAN JOSE" at bounding box center [1038, 310] width 325 height 17
click at [949, 293] on input "308 STOCKTON AVE" at bounding box center [1038, 287] width 325 height 17
drag, startPoint x: 949, startPoint y: 291, endPoint x: 857, endPoint y: 292, distance: 92.0
click at [857, 292] on div "Address * 308 STOCKTON AVE" at bounding box center [916, 287] width 587 height 17
type input "6402 SANTA TERESA"
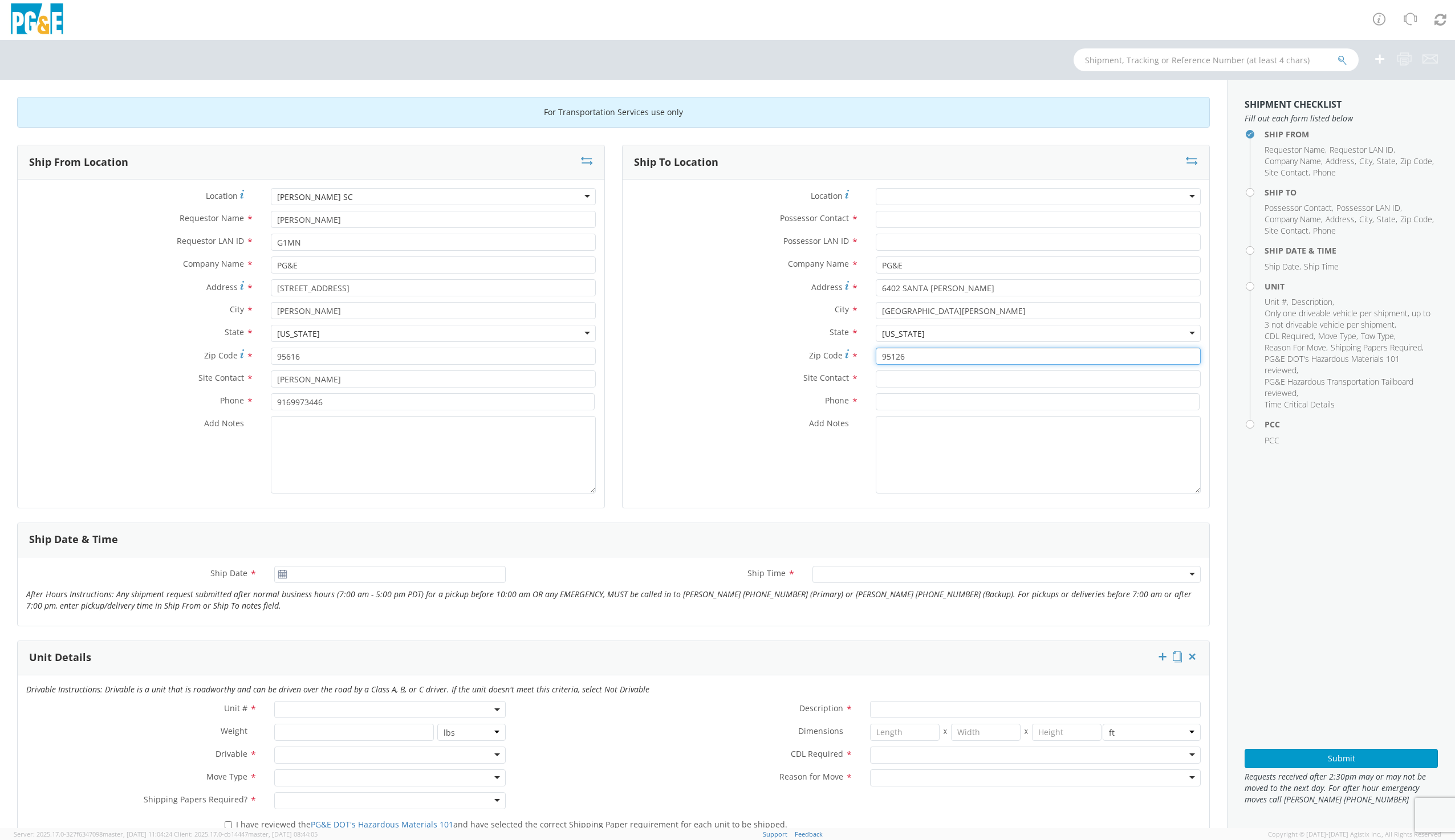
click at [912, 357] on input "95126" at bounding box center [1038, 356] width 325 height 17
type input "95119"
click at [1178, 329] on div "[US_STATE]" at bounding box center [1038, 333] width 325 height 17
click at [946, 444] on div "Location * (OBSOLETE) BURNEY SC - GC TRAILER (OBSOLETE) BURNEY SC - HYDRO TRAIL…" at bounding box center [916, 343] width 587 height 311
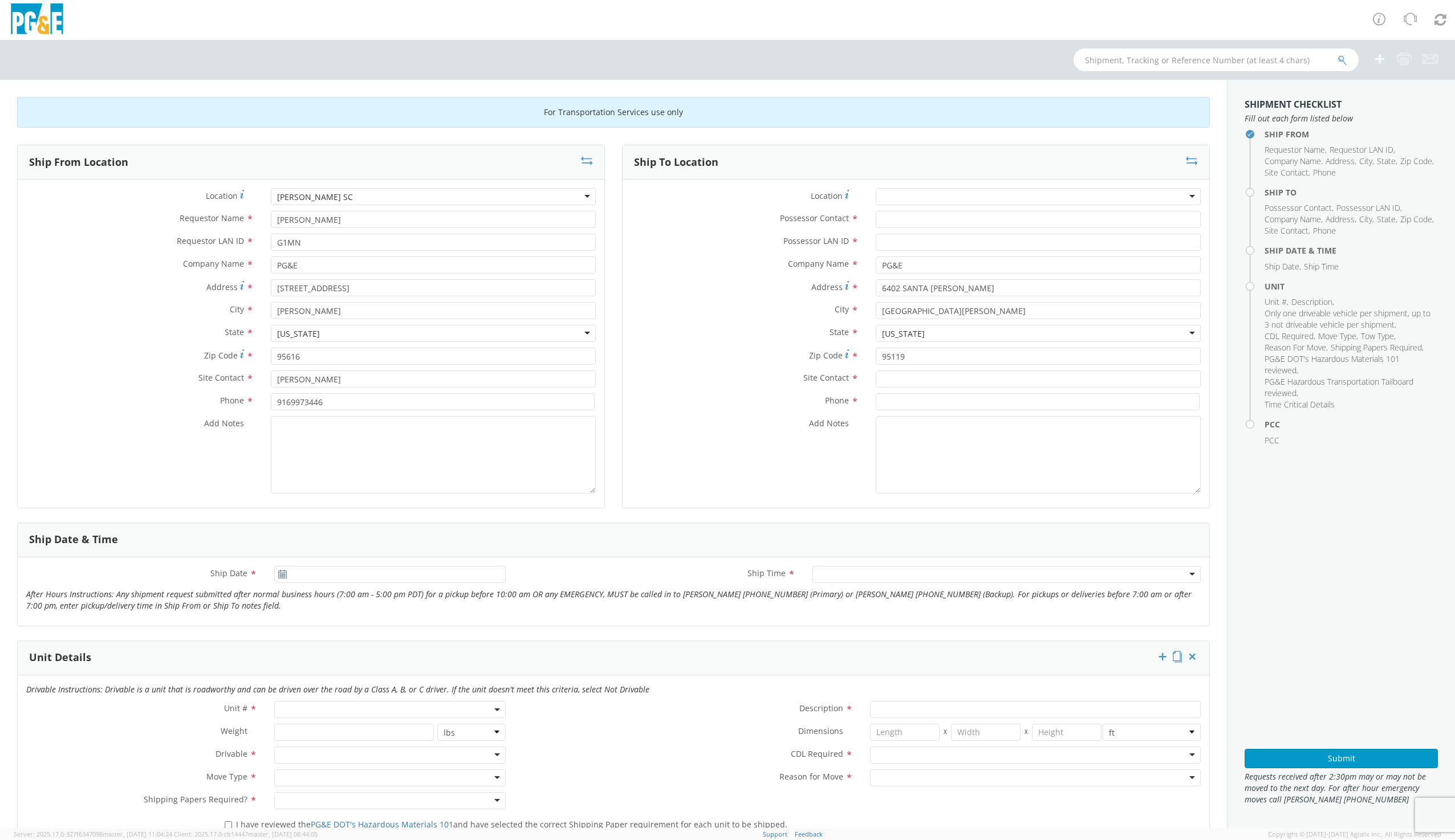
click at [887, 192] on div at bounding box center [1038, 196] width 325 height 17
click at [810, 237] on span "Possessor LAN ID" at bounding box center [816, 240] width 66 height 11
click at [876, 237] on input "Possessor LAN ID *" at bounding box center [1038, 242] width 325 height 17
click at [885, 218] on input "Possessor Contact *" at bounding box center [1038, 219] width 325 height 17
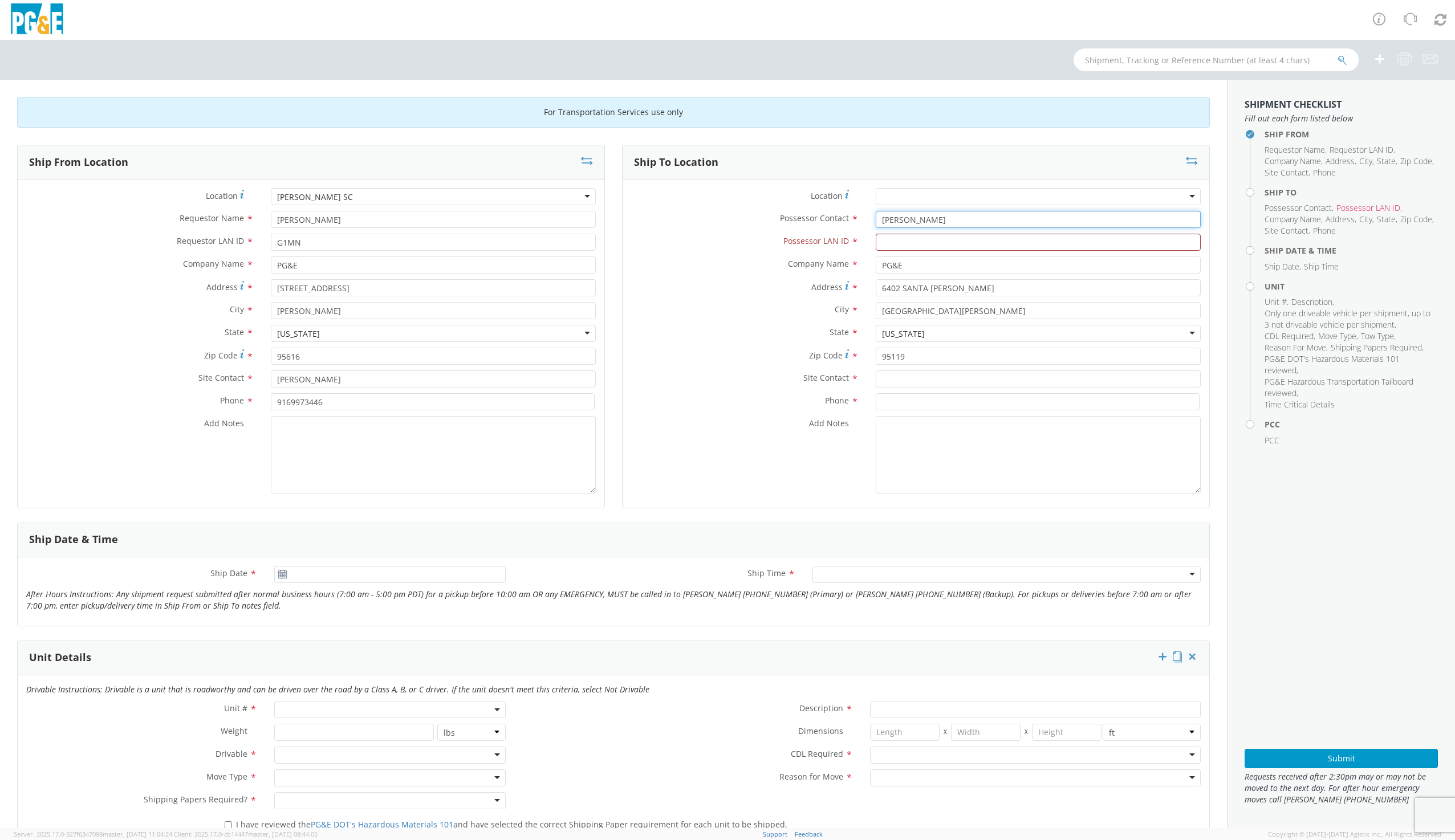
type input "SCOTT HAHN"
type input "SHH7"
click at [900, 384] on input "text" at bounding box center [1038, 379] width 325 height 17
type input "SCOTT HAHN"
click at [898, 400] on input at bounding box center [1037, 401] width 324 height 17
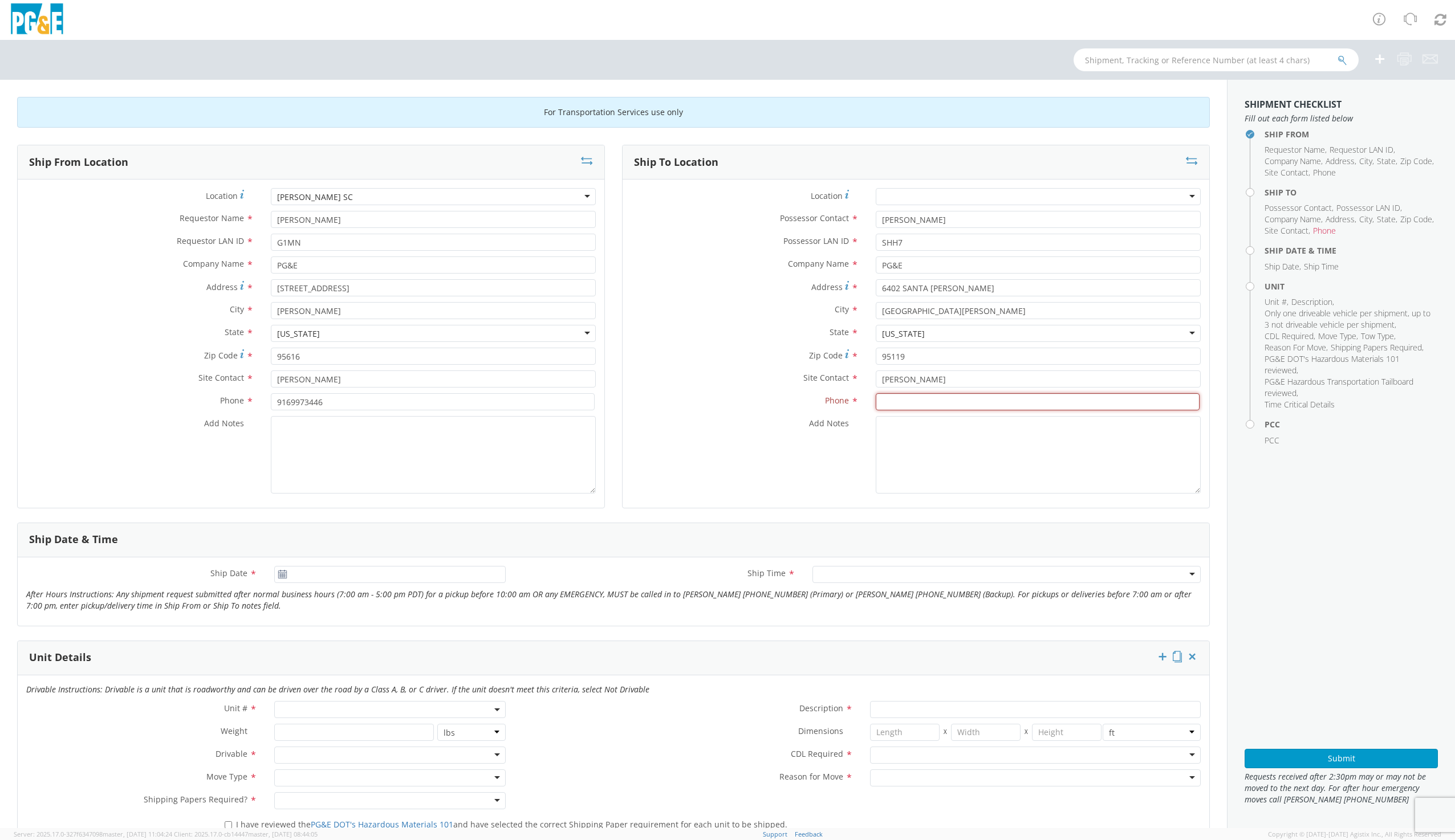
click at [889, 405] on input at bounding box center [1037, 401] width 324 height 17
type input "4086094008"
click at [930, 434] on textarea "Add Notes *" at bounding box center [1038, 455] width 325 height 78
click at [976, 287] on input "6402 SANTA TERESA" at bounding box center [1038, 287] width 325 height 17
type input "6402 SANTA TERESA BLVD"
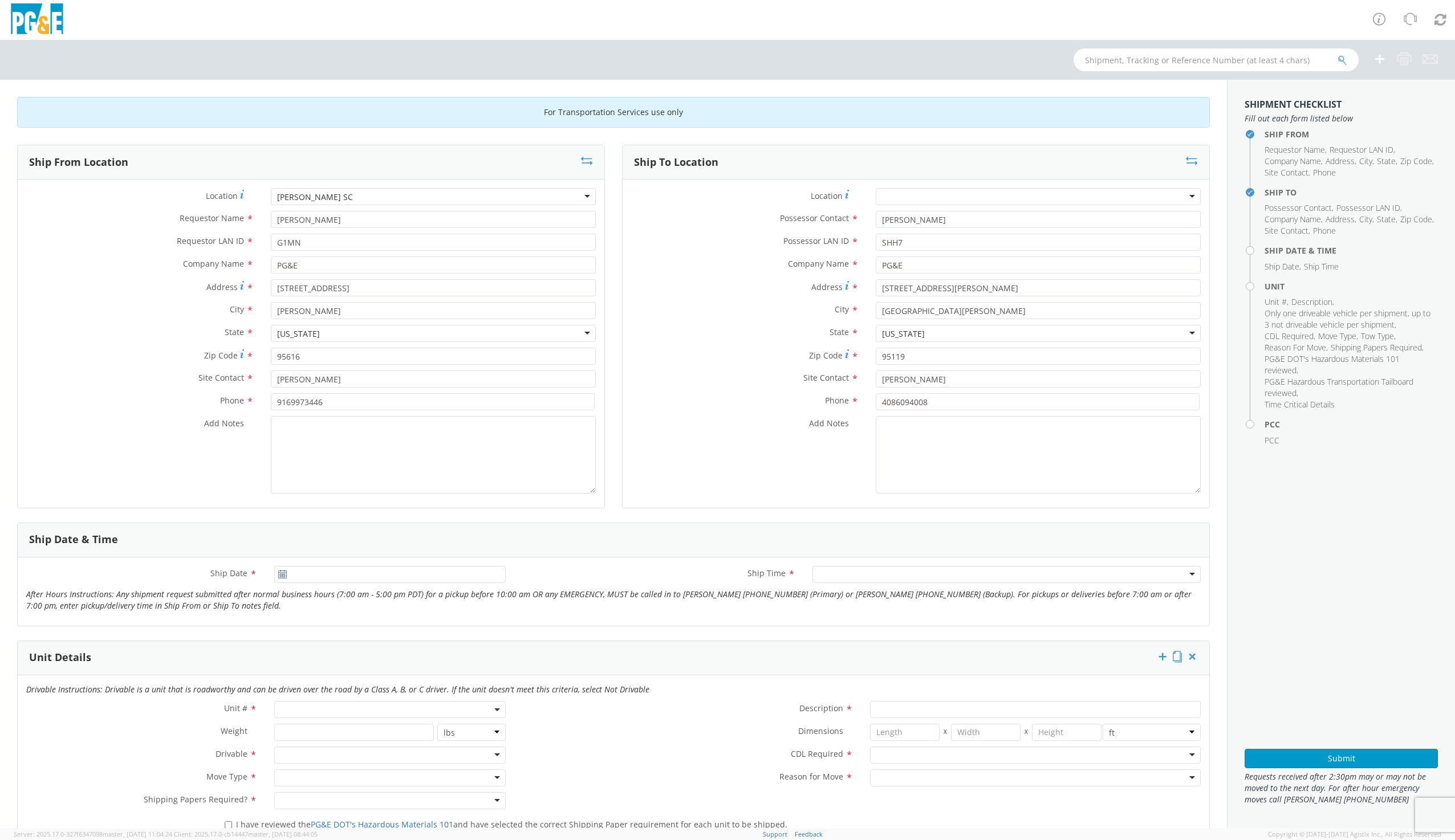
click at [287, 584] on div "Ship Date *" at bounding box center [265, 576] width 496 height 23
type input "[DATE]"
click at [287, 582] on input "[DATE]" at bounding box center [389, 574] width 231 height 17
click at [330, 681] on td "19" at bounding box center [331, 681] width 20 height 17
click at [829, 570] on div at bounding box center [1006, 574] width 388 height 17
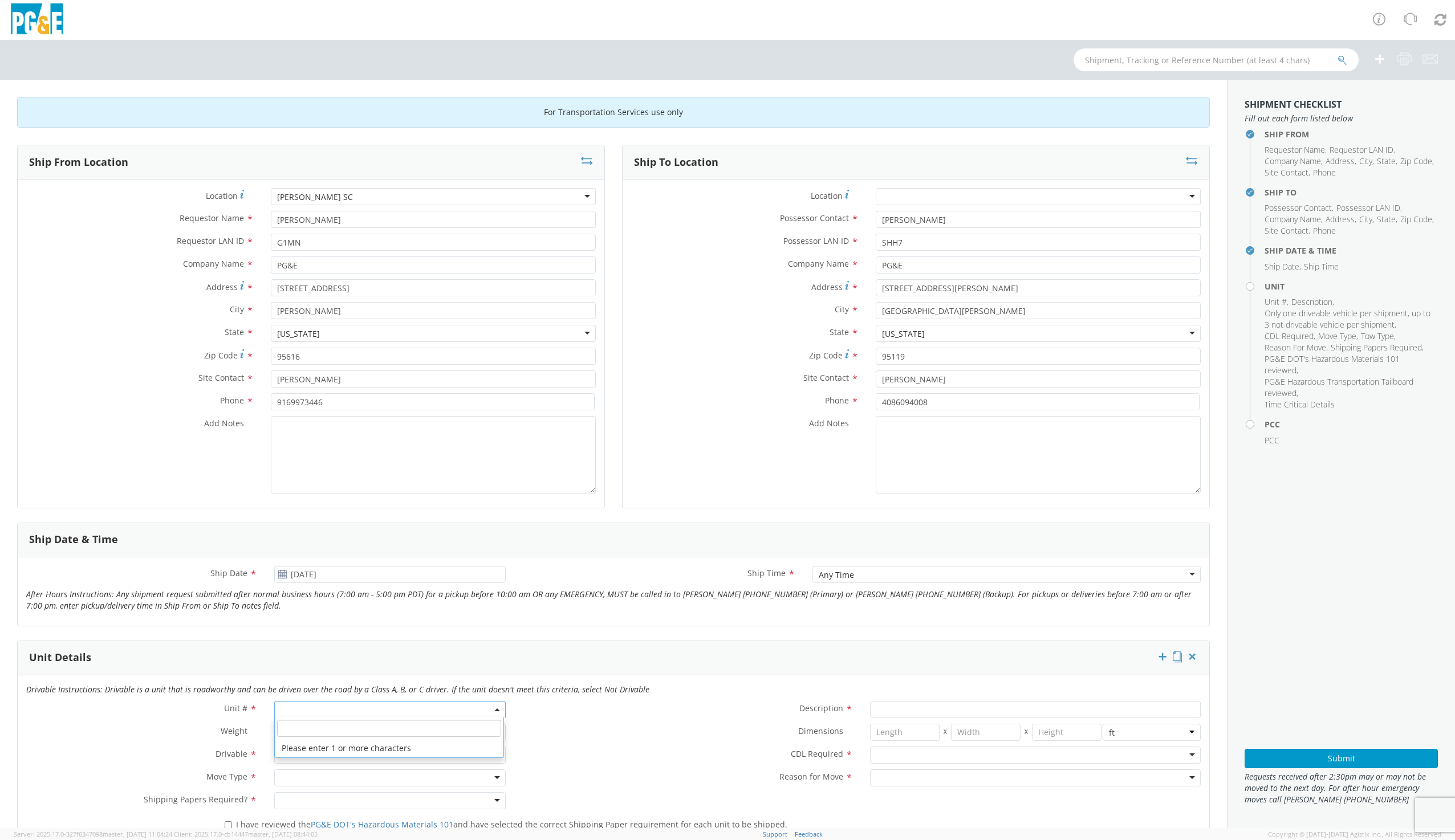
click at [287, 707] on span at bounding box center [389, 709] width 231 height 17
click at [298, 722] on input "search" at bounding box center [389, 728] width 223 height 17
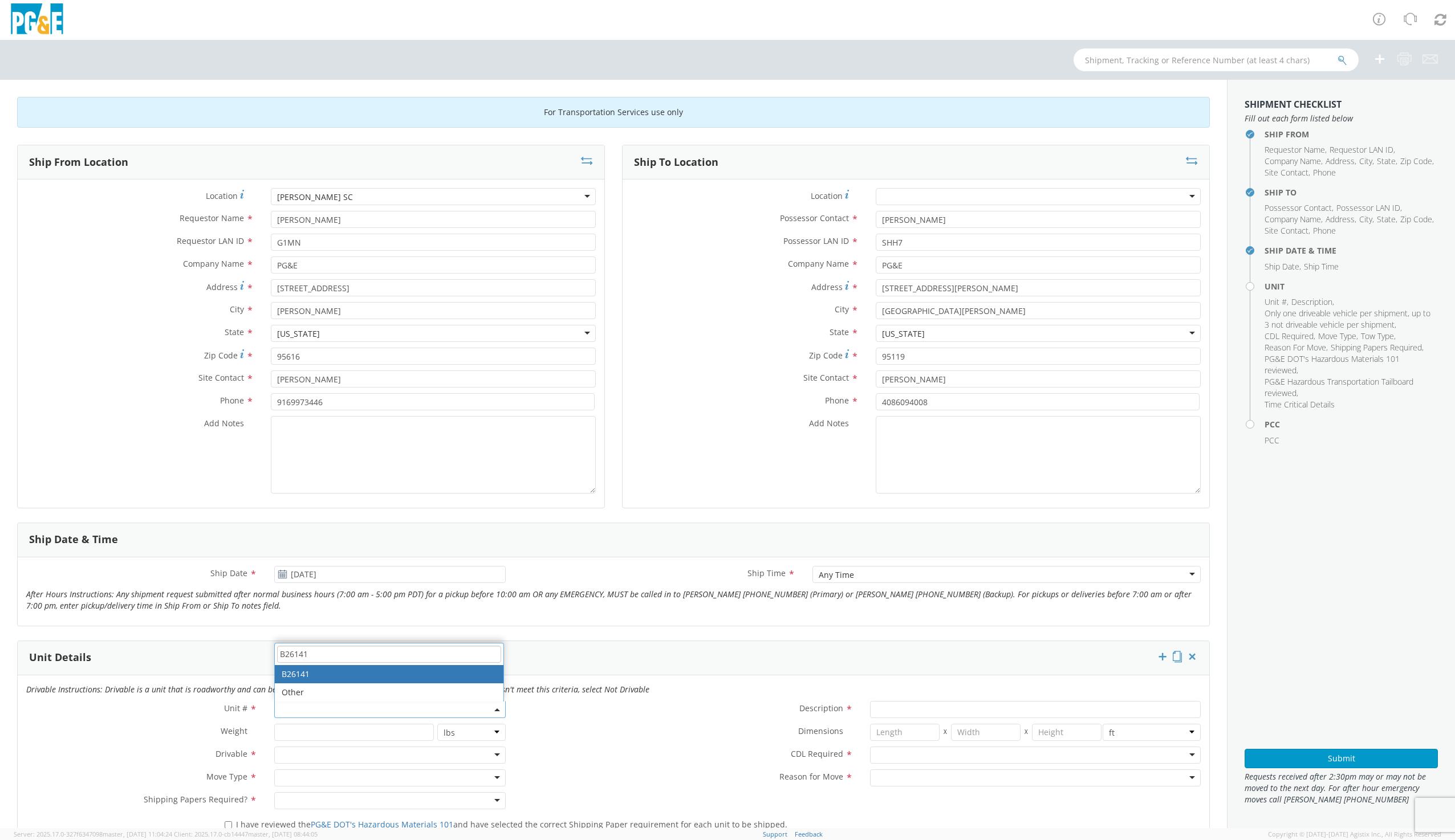
type input "B26141"
type input "TRUCK; MATERIAL HANDLER: 39` - 59` 4X2"
type input "56000"
select select "B26141"
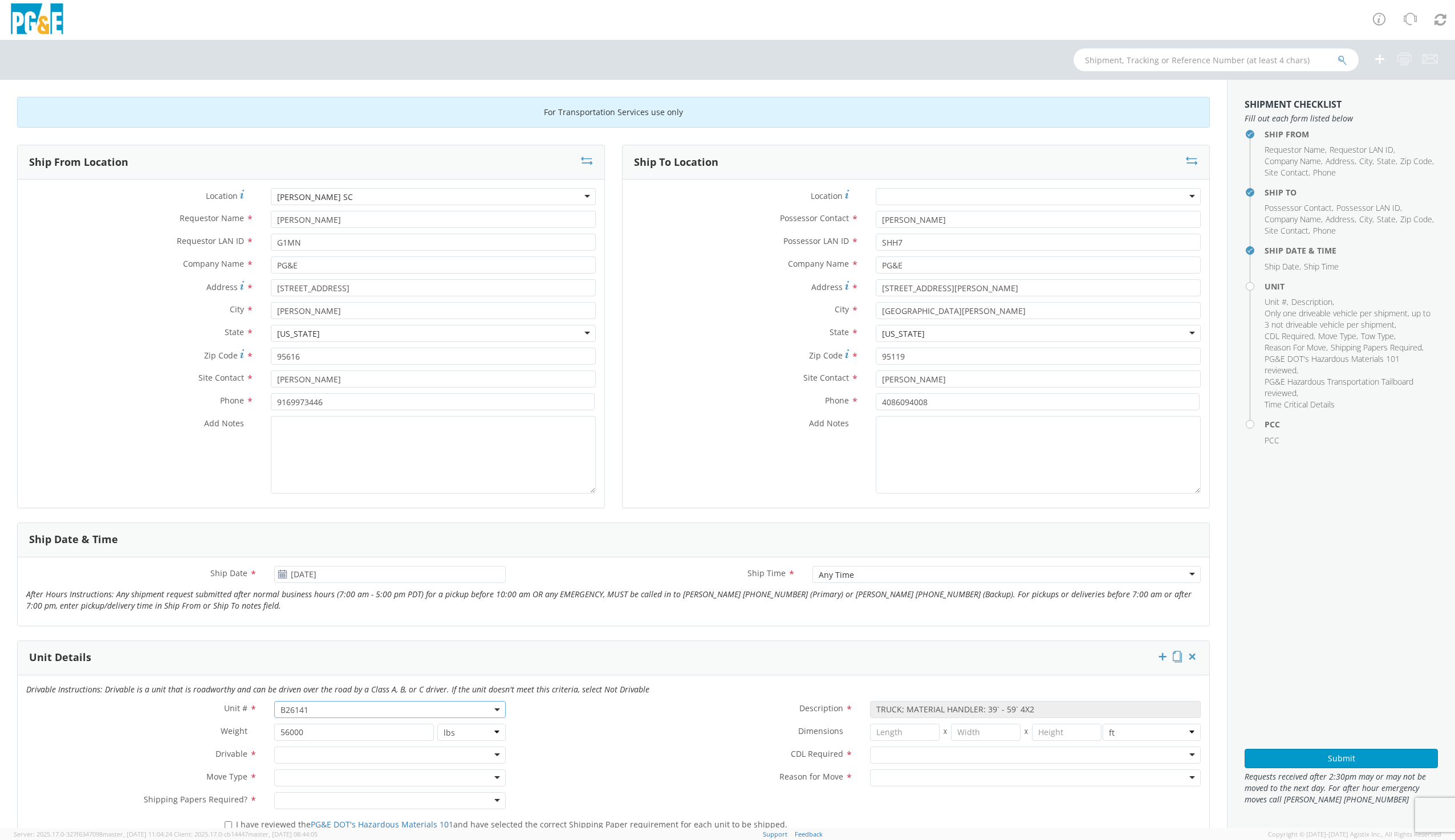
click at [281, 753] on input "select-one" at bounding box center [282, 755] width 3 height 11
click at [293, 781] on div at bounding box center [389, 777] width 231 height 17
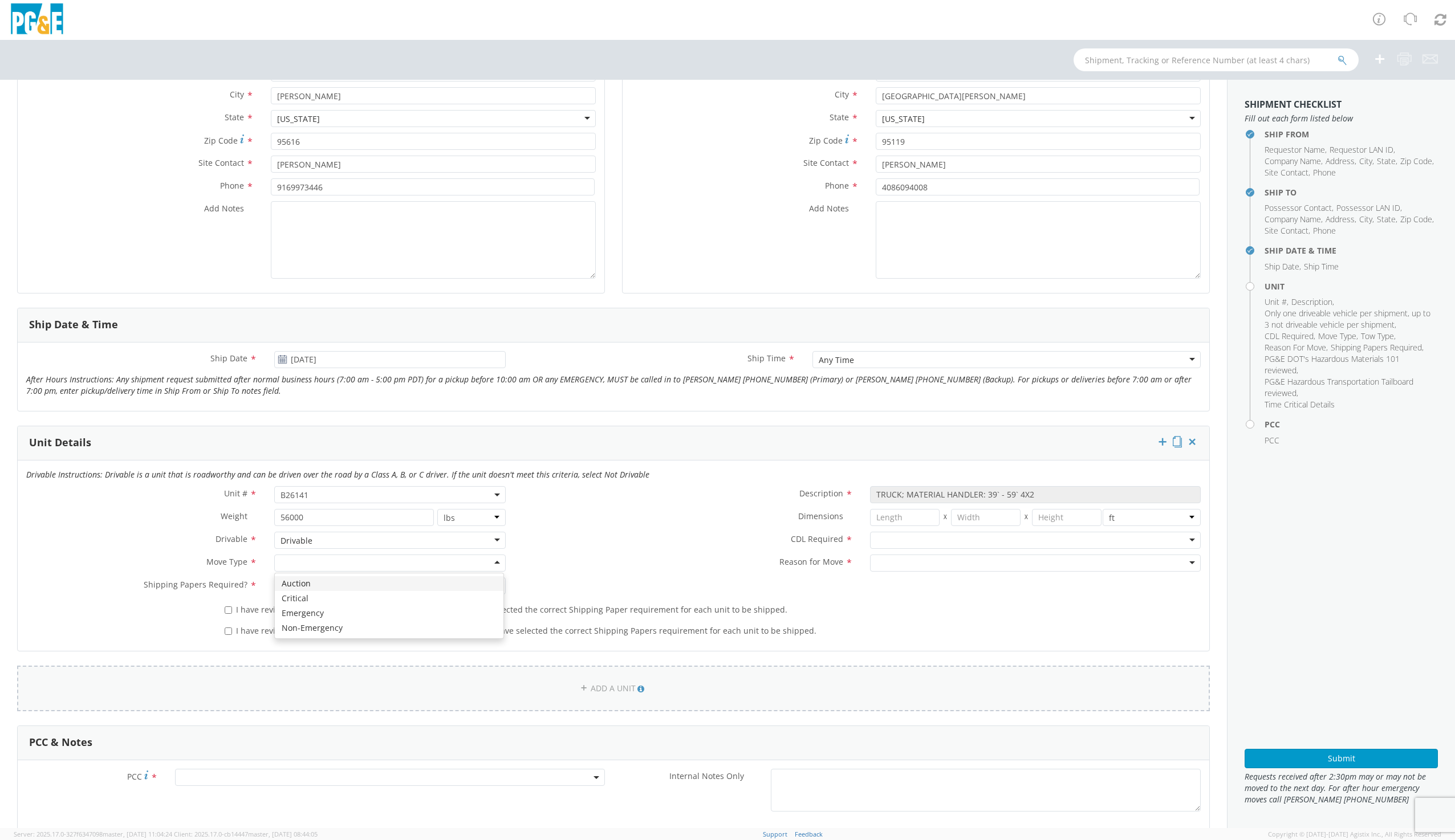
scroll to position [228, 0]
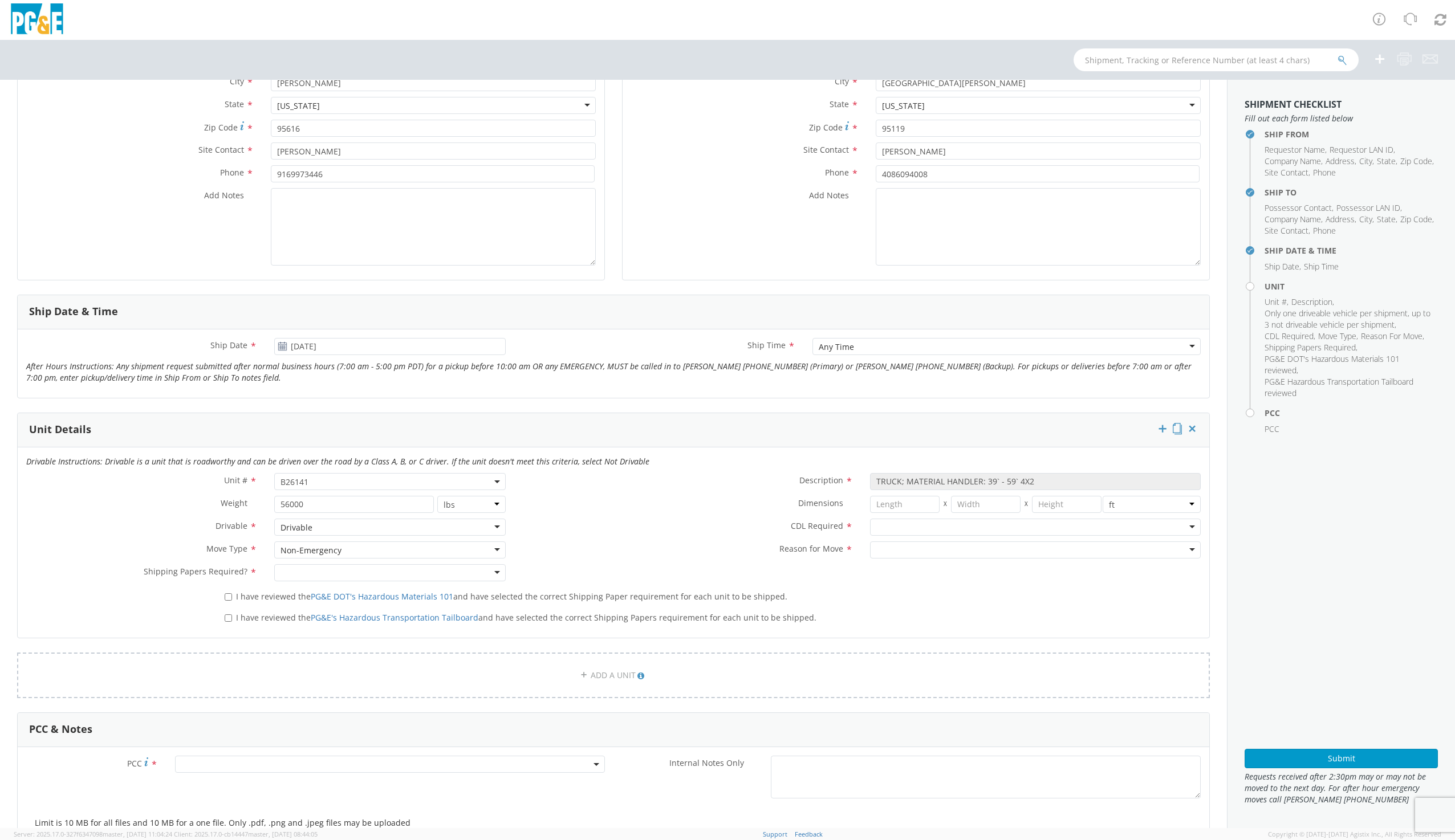
click at [302, 571] on div at bounding box center [389, 572] width 231 height 17
click at [228, 596] on input "I have reviewed the PG&E DOT's Hazardous Materials 101 and have selected the co…" at bounding box center [228, 597] width 8 height 8
checkbox input "true"
click at [227, 619] on input "I have reviewed the PG&E's Hazardous Transportation Tailboard and have selected…" at bounding box center [228, 618] width 8 height 8
checkbox input "true"
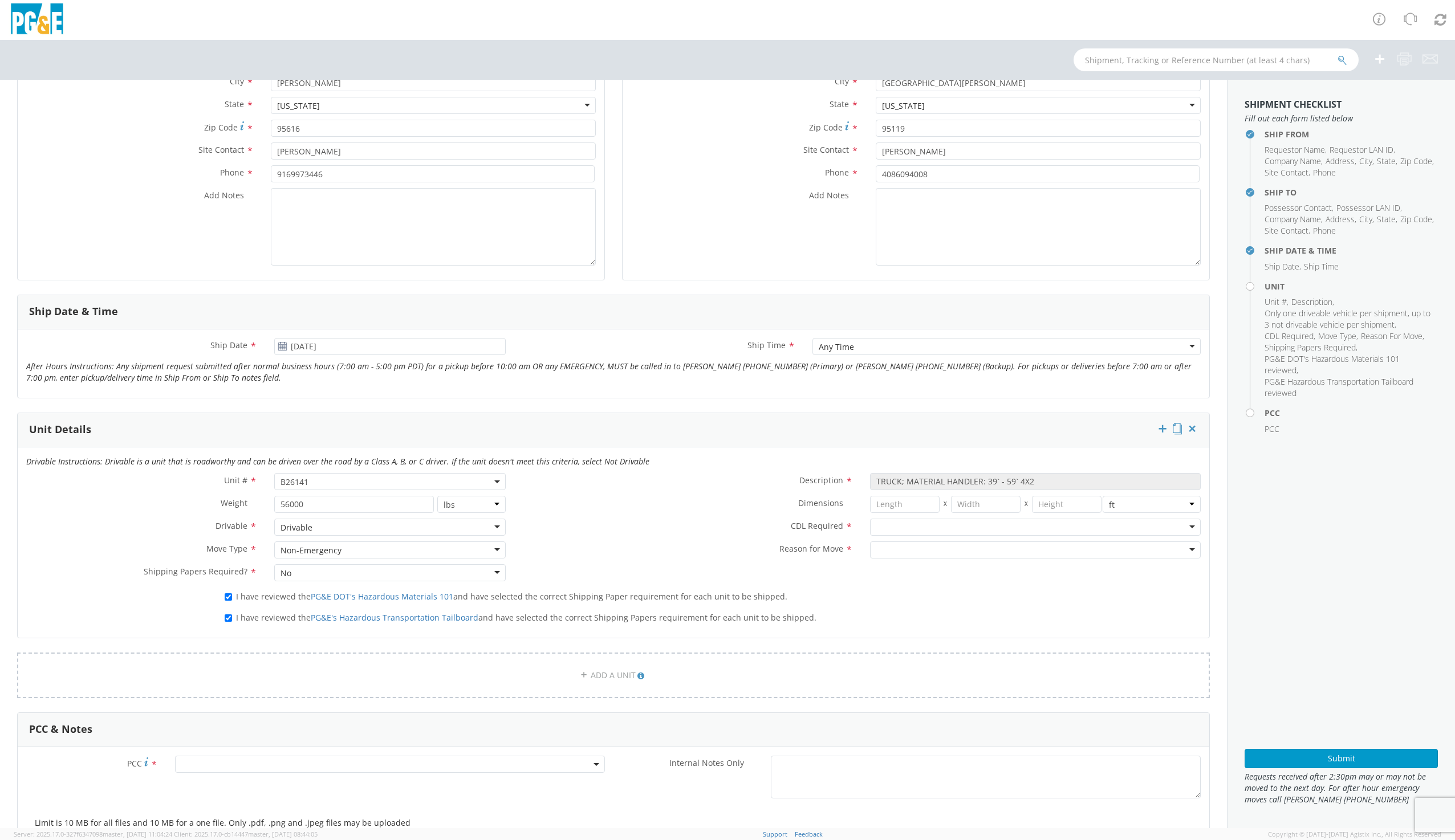
click at [893, 529] on div at bounding box center [1035, 527] width 331 height 17
click at [886, 544] on div at bounding box center [1035, 550] width 331 height 17
click at [200, 760] on span at bounding box center [390, 764] width 429 height 17
click at [196, 784] on input "number" at bounding box center [388, 783] width 421 height 17
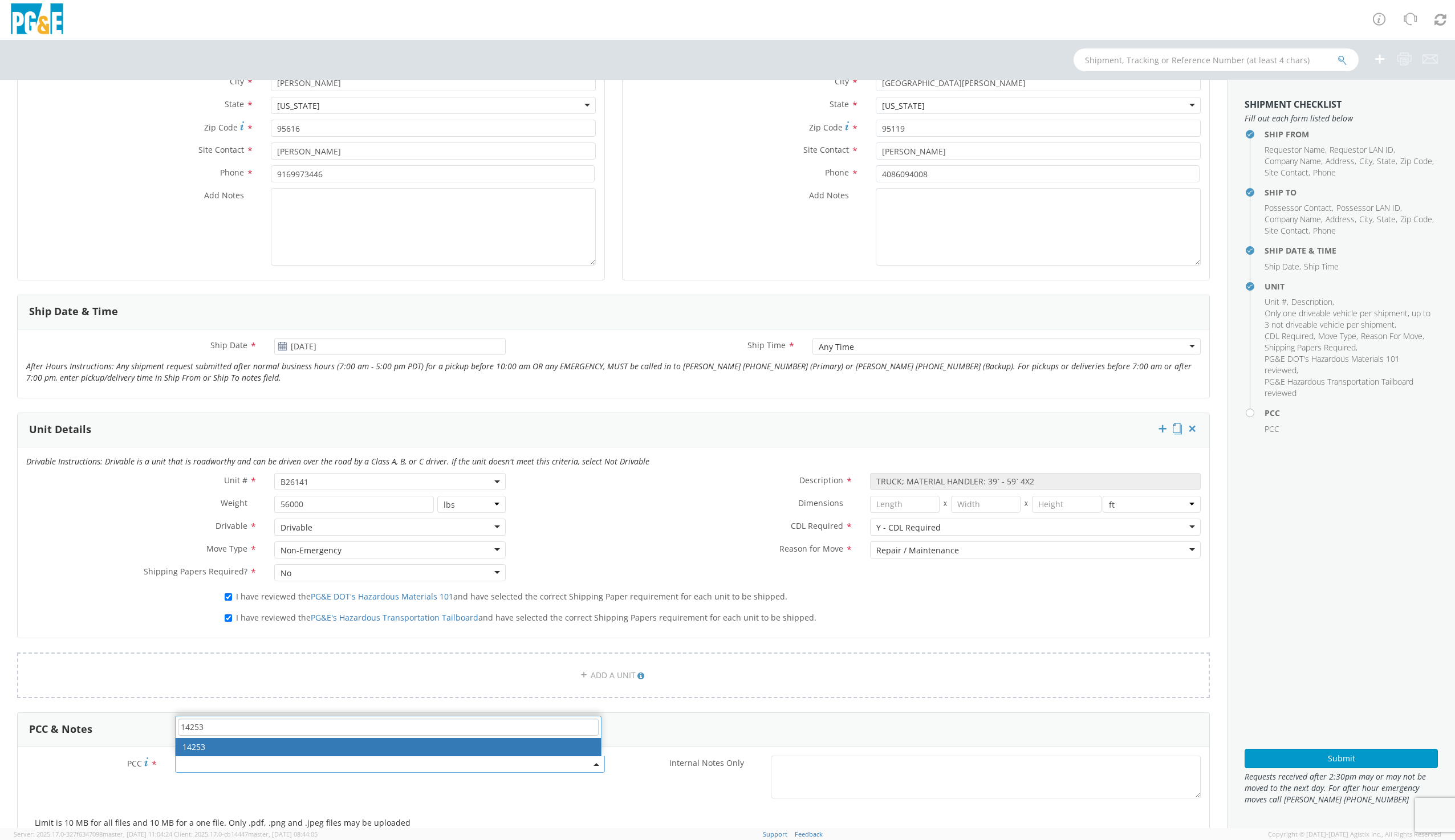
type input "14253"
select select "14253"
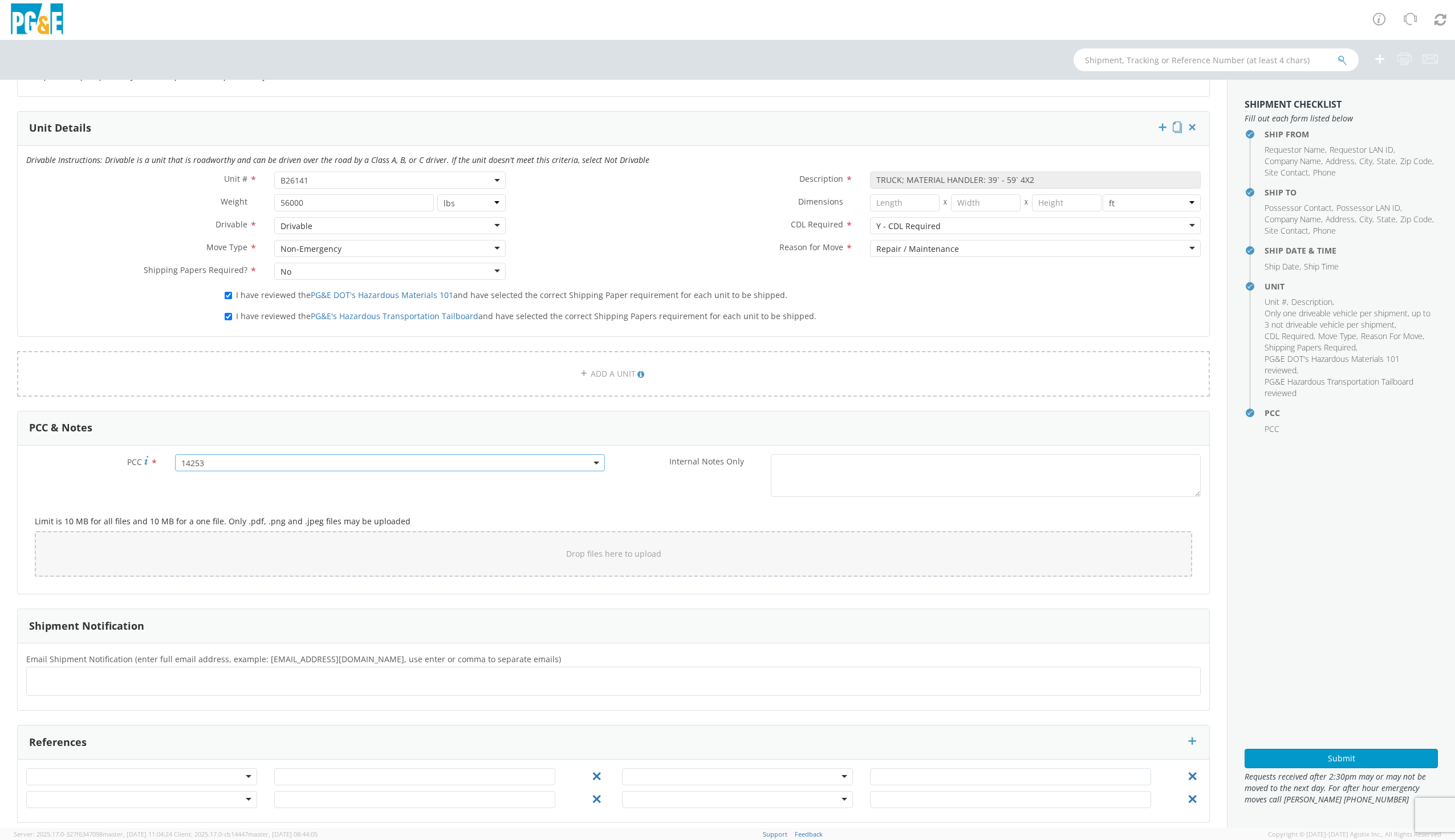
scroll to position [538, 0]
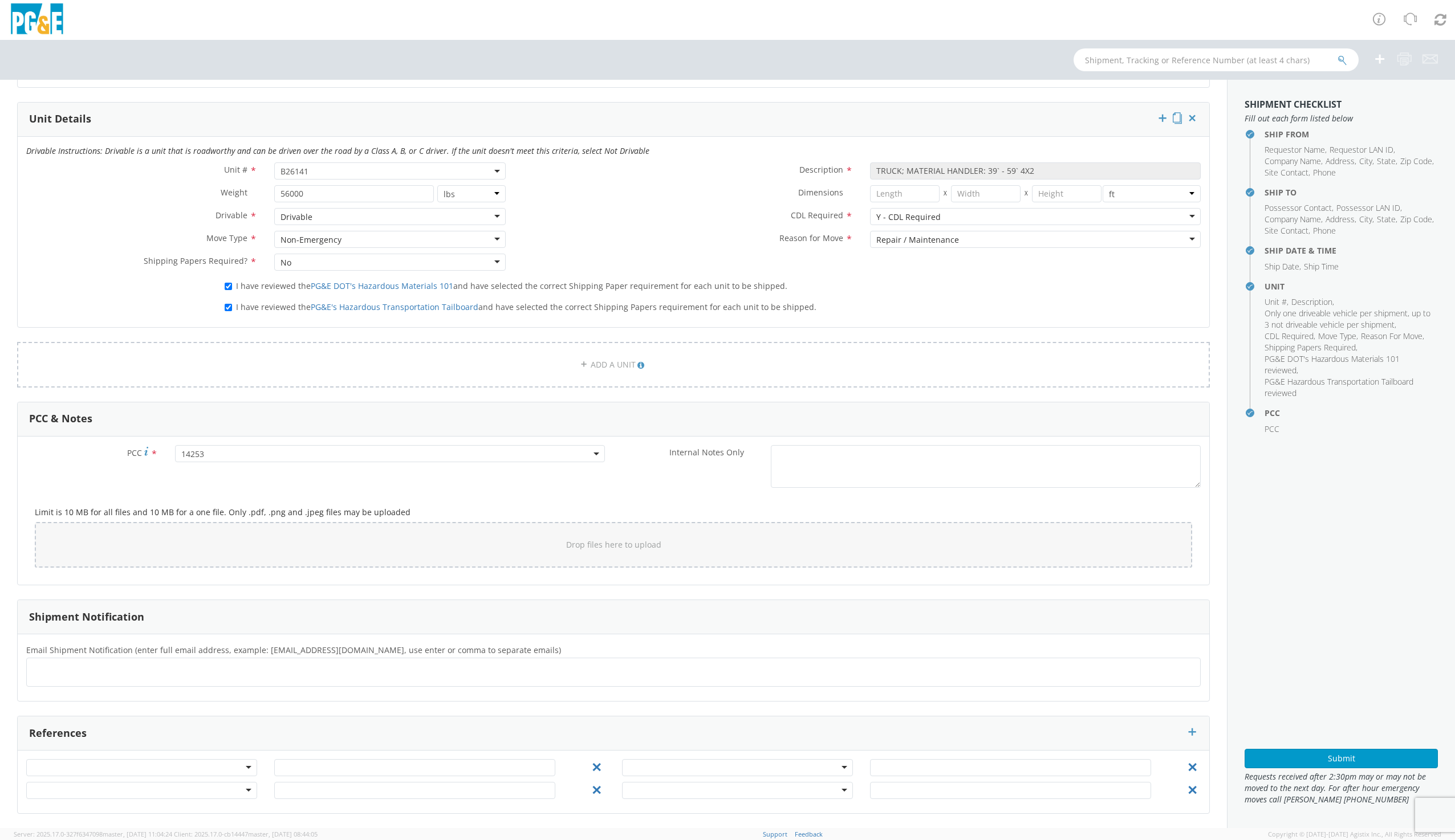
click at [112, 678] on ul at bounding box center [613, 672] width 1164 height 19
type input "[EMAIL_ADDRESS][DOMAIN_NAME]"
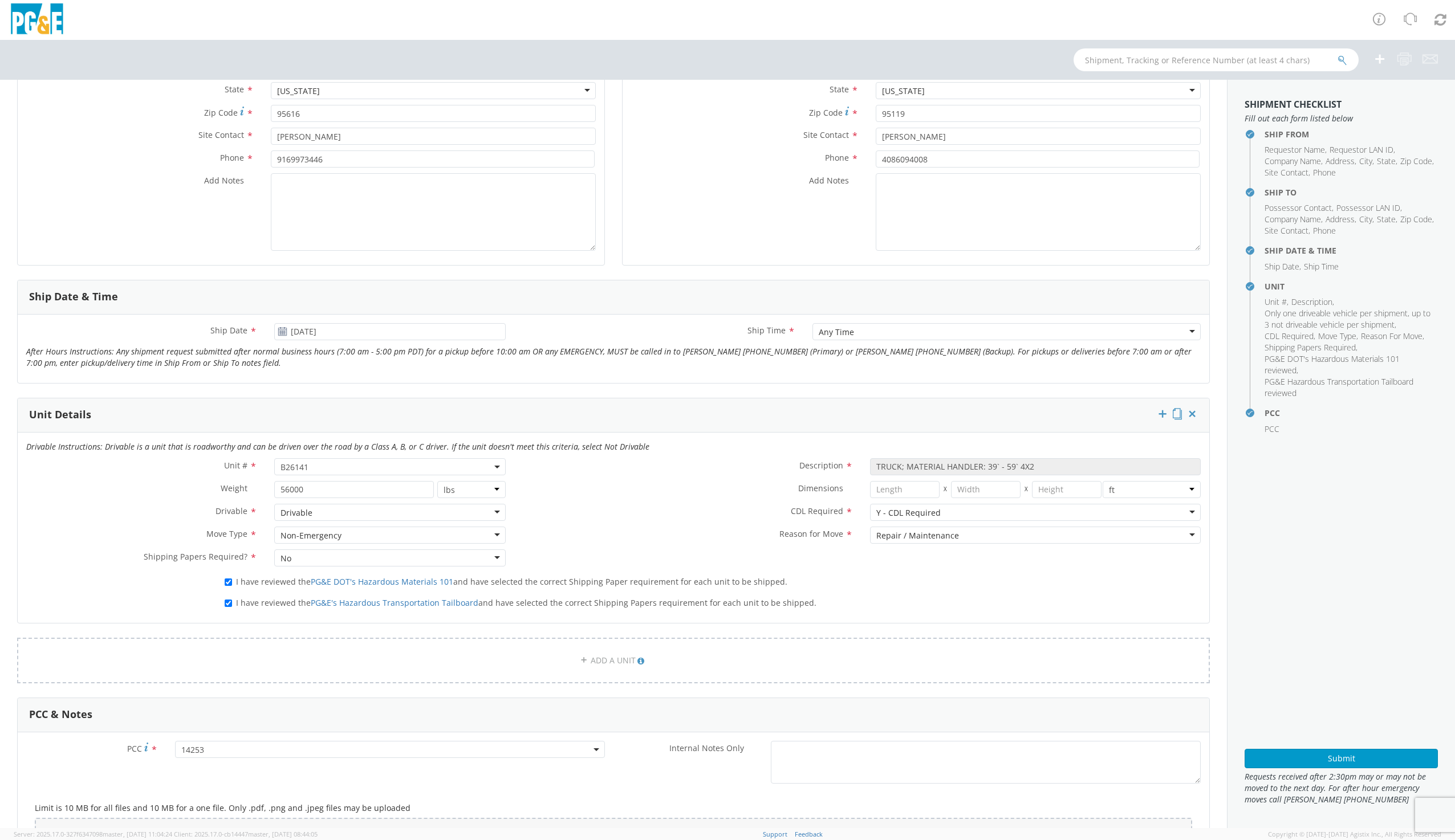
scroll to position [539, 0]
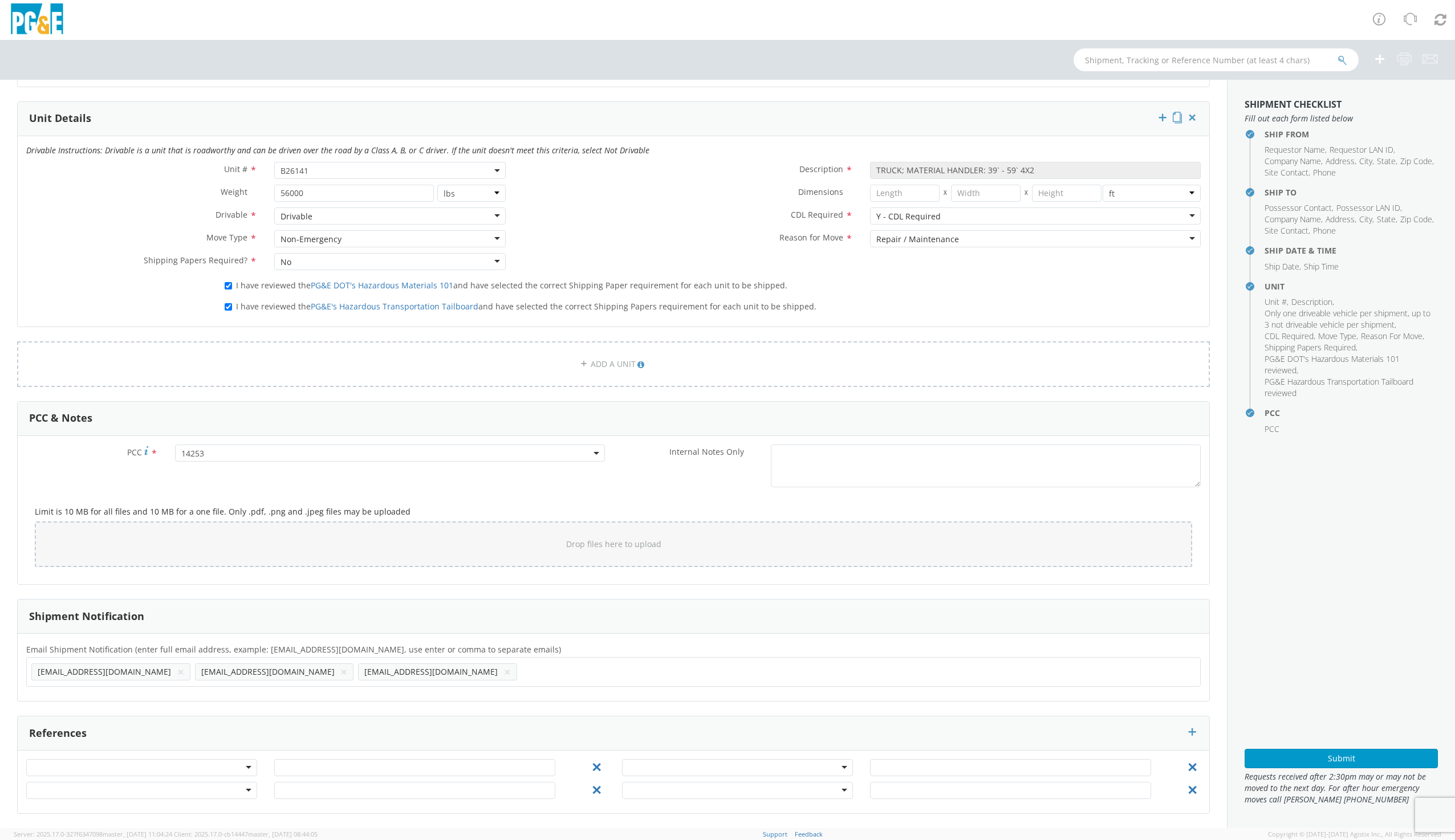
click at [331, 673] on ul "G1MN@PGE.COM × IAV2@PGE.COM × TSD5@PGE.COM ×" at bounding box center [613, 671] width 1164 height 19
click at [333, 673] on ul "G1MN@PGE.COM × IAV2@PGE.COM × TSD5@PGE.COM ×" at bounding box center [613, 671] width 1164 height 19
type input "SHH7@PGE.CO"
click at [667, 673] on button "×" at bounding box center [670, 672] width 7 height 14
type input "SHH7@PGE.COM"
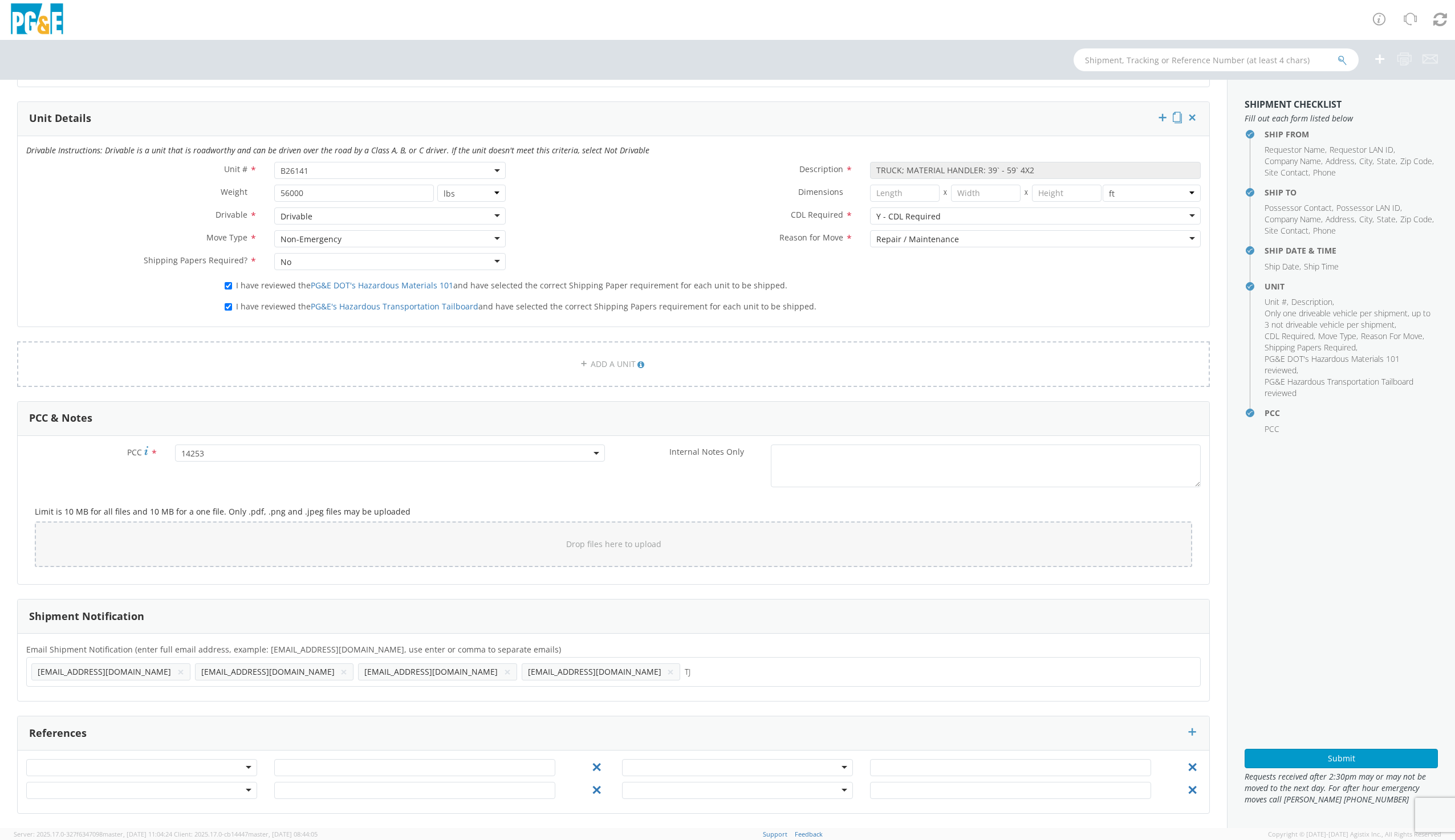
type input "TJ"
click at [345, 665] on ul at bounding box center [613, 672] width 1164 height 19
click at [346, 674] on ul at bounding box center [613, 672] width 1164 height 19
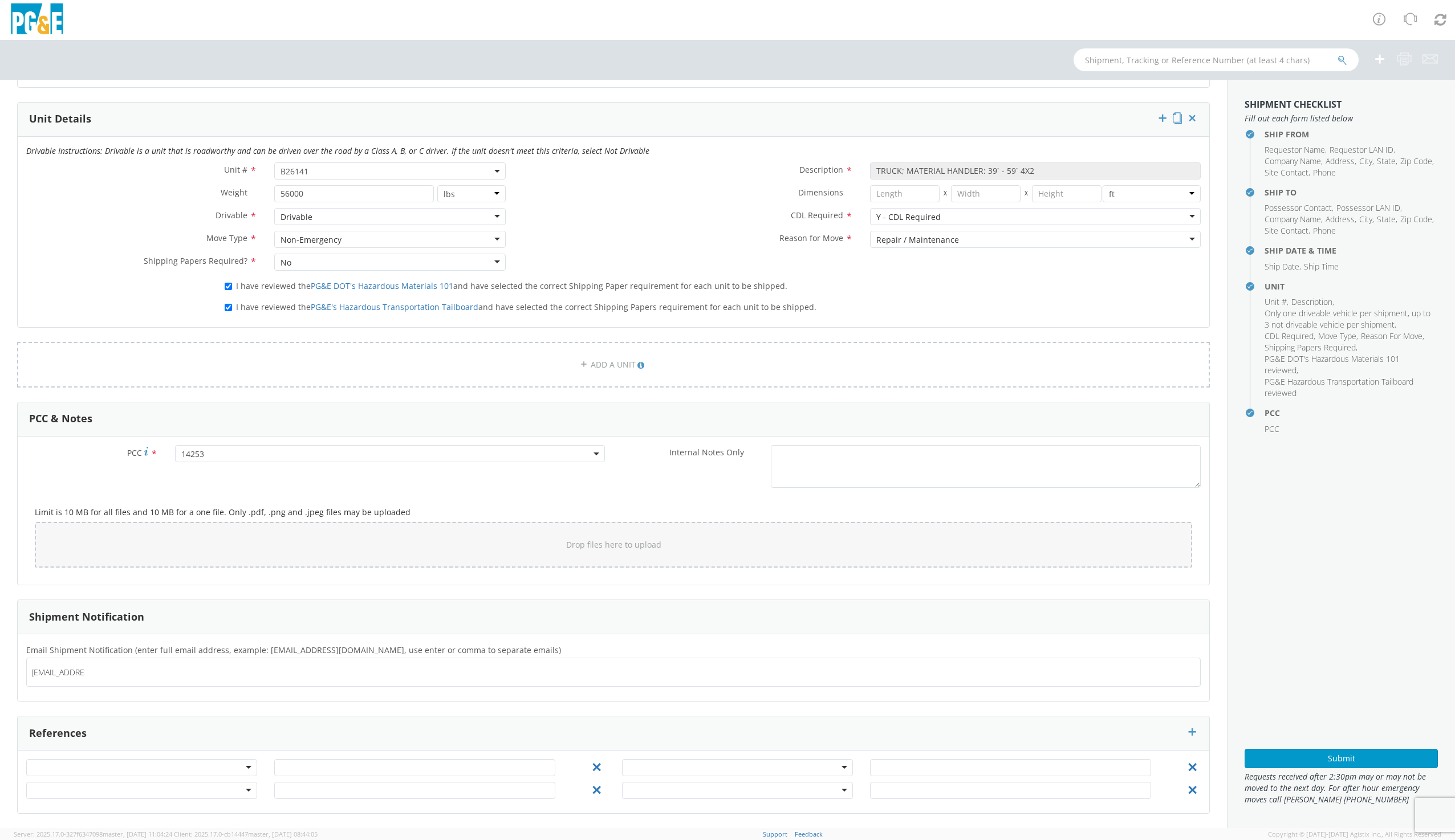
type input "TJTO@PGE.COM"
type input "SHH7@PGE.COM"
type input "[EMAIL_ADDRESS][DOMAIN_NAME]"
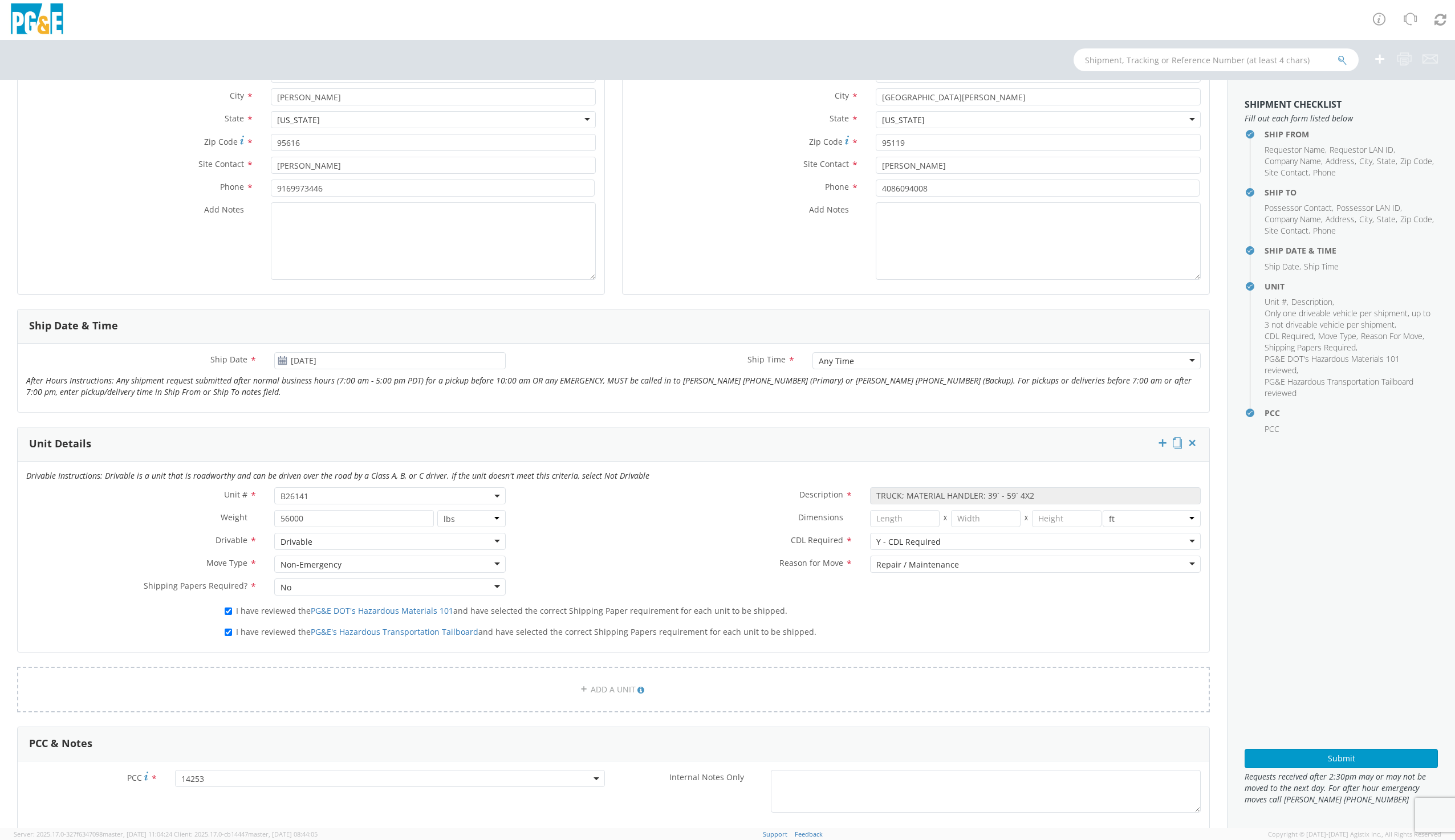
scroll to position [368, 0]
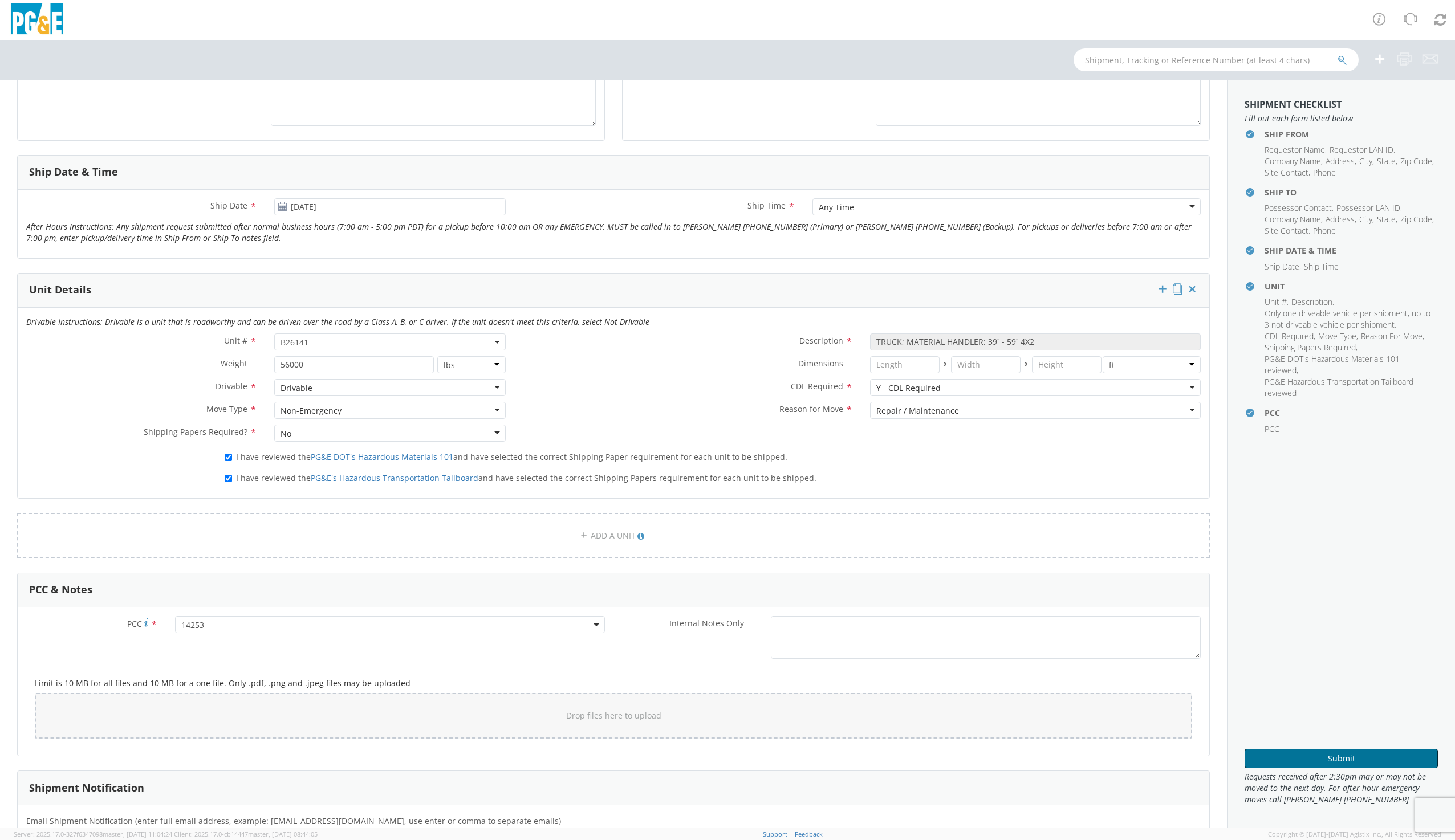
click at [1346, 754] on button "Submit" at bounding box center [1341, 758] width 194 height 19
